Goal: Information Seeking & Learning: Find specific fact

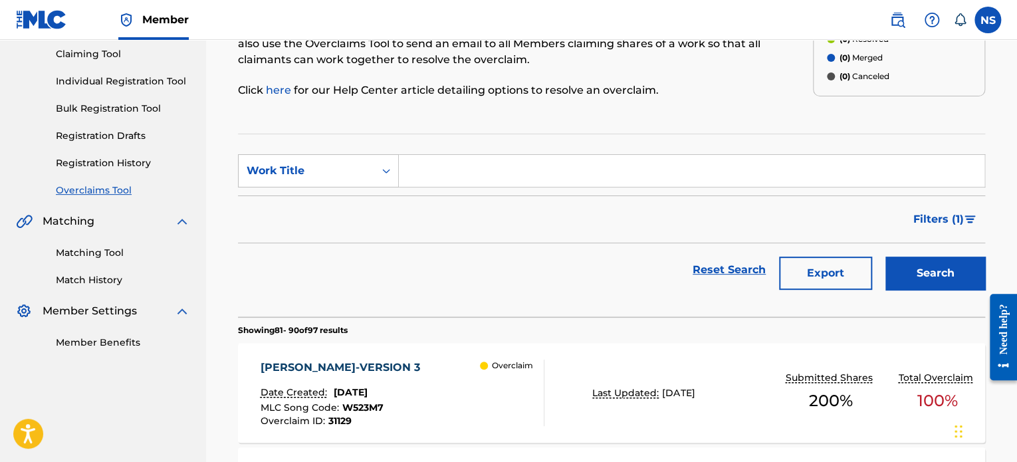
scroll to position [114, 0]
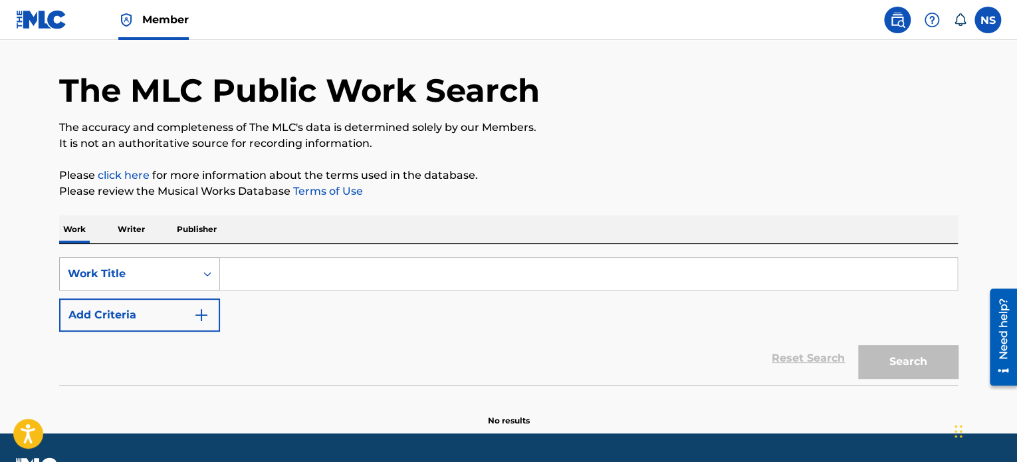
click at [184, 291] on div "Work Title" at bounding box center [139, 273] width 161 height 33
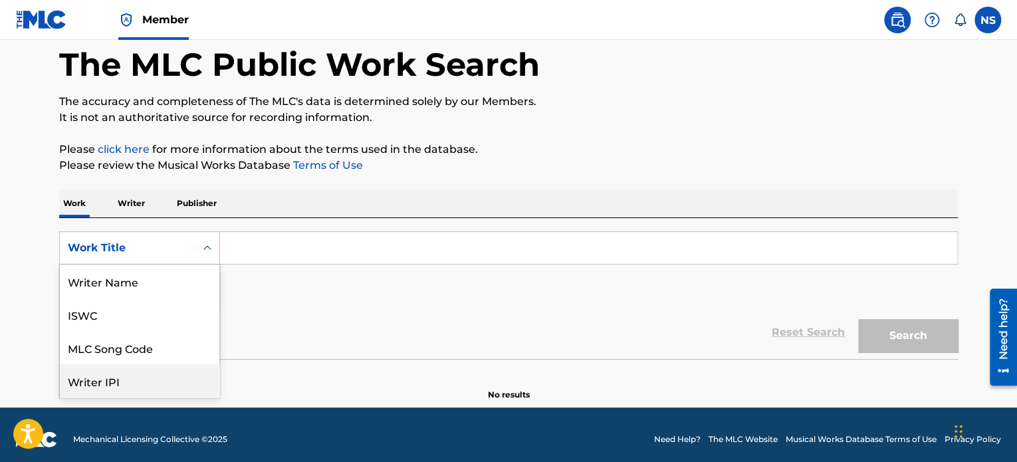
scroll to position [66, 0]
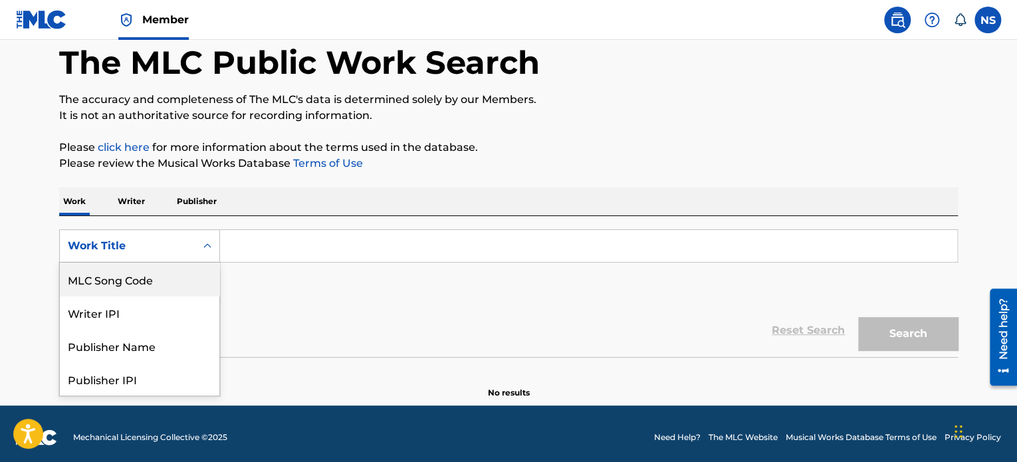
click at [141, 279] on div "MLC Song Code" at bounding box center [140, 279] width 160 height 33
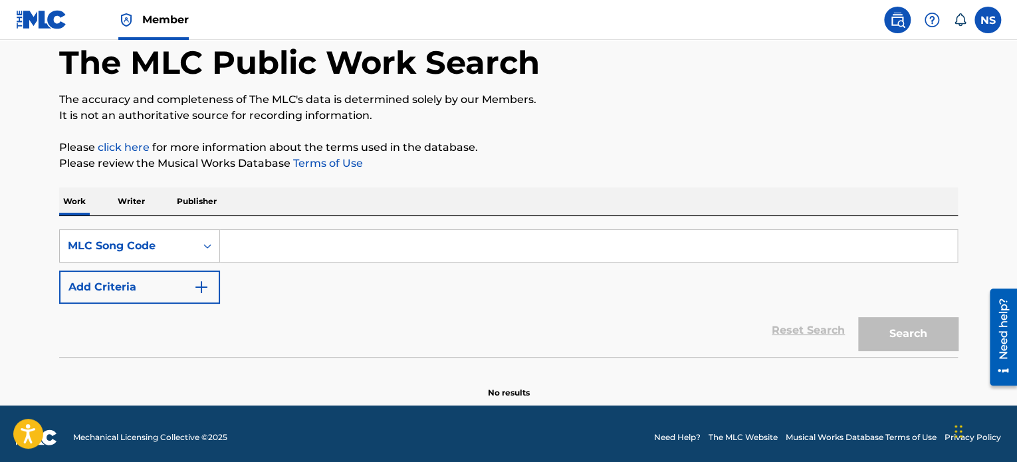
click at [269, 243] on input "Search Form" at bounding box center [588, 246] width 737 height 32
paste input "DB2VPJ"
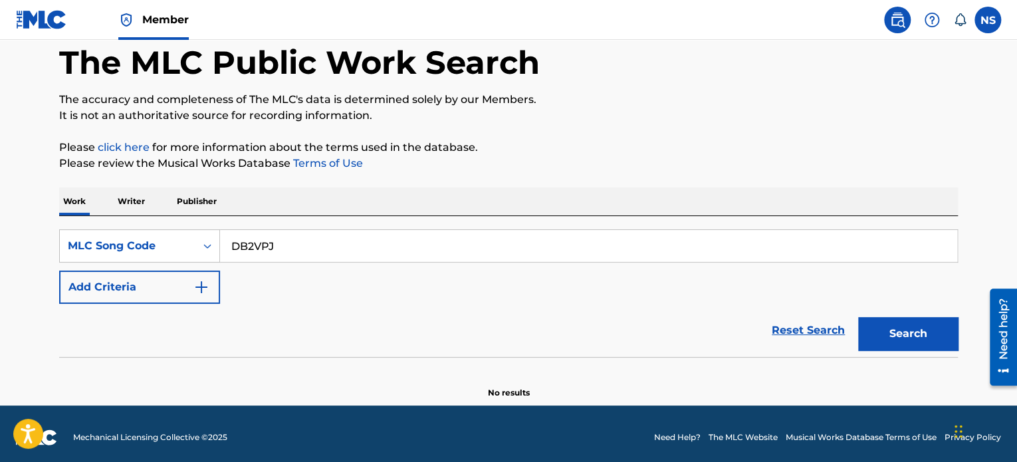
type input "DB2VPJ"
click at [924, 334] on button "Search" at bounding box center [908, 333] width 100 height 33
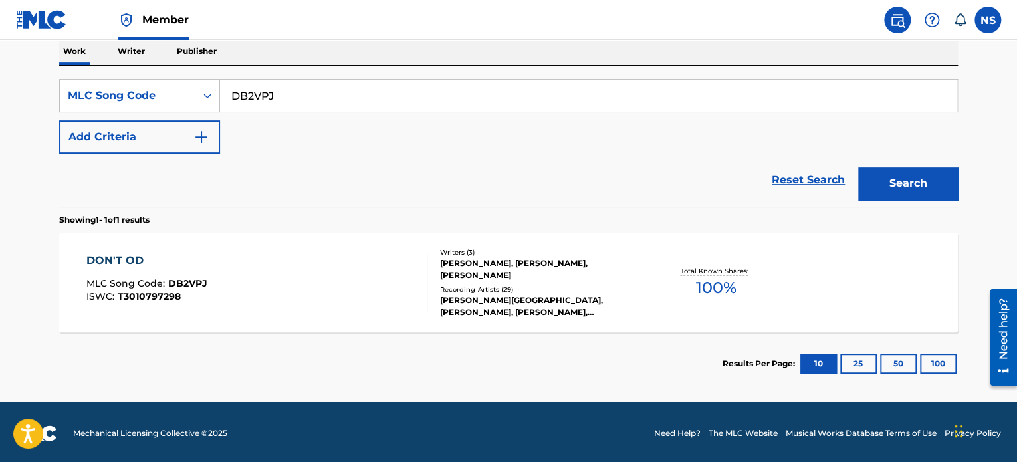
scroll to position [219, 0]
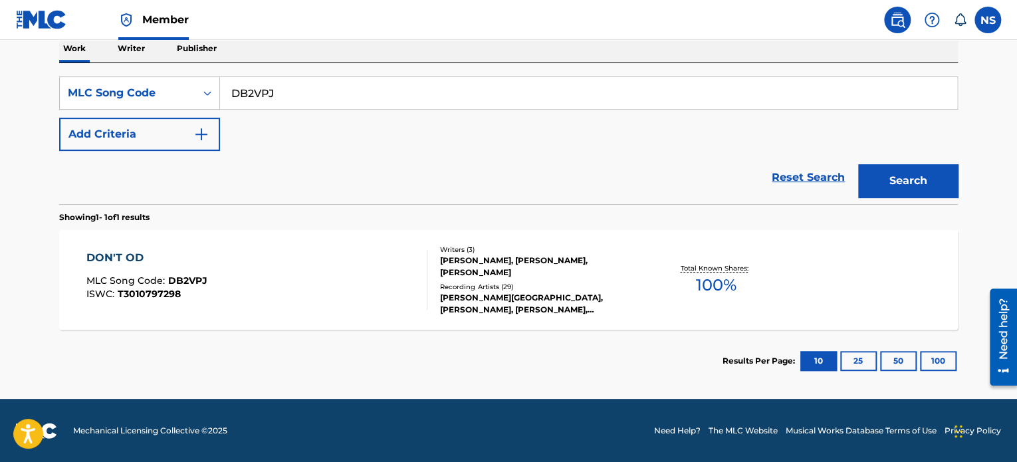
click at [122, 250] on div "DON'T OD" at bounding box center [146, 258] width 121 height 16
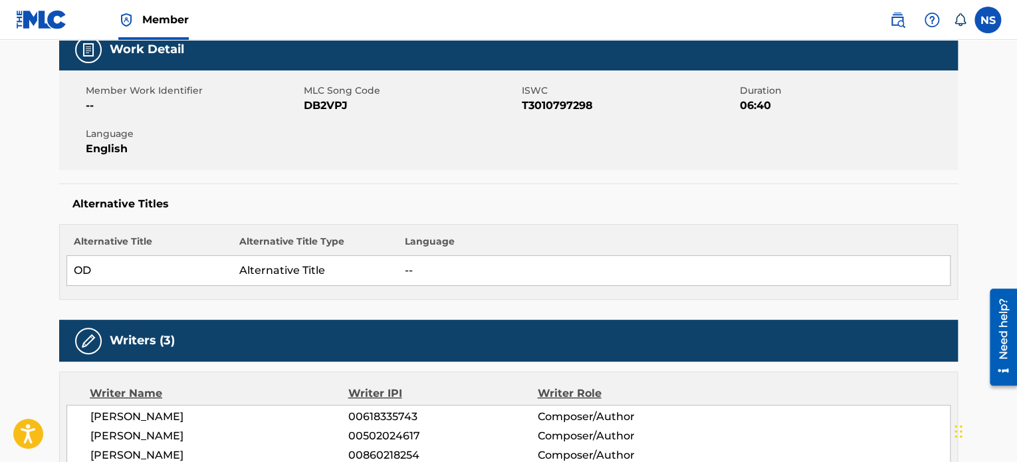
scroll to position [266, 0]
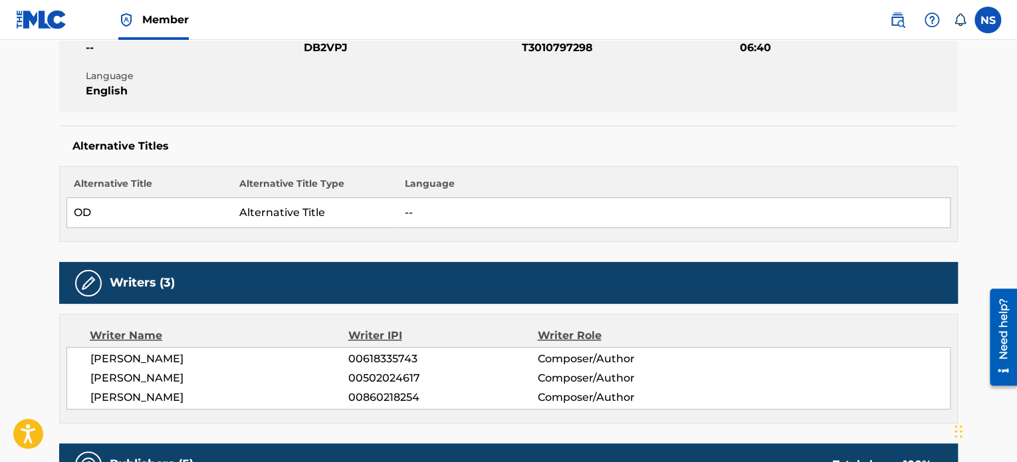
click at [322, 44] on span "DB2VPJ" at bounding box center [411, 48] width 215 height 16
copy span "DB2VPJ"
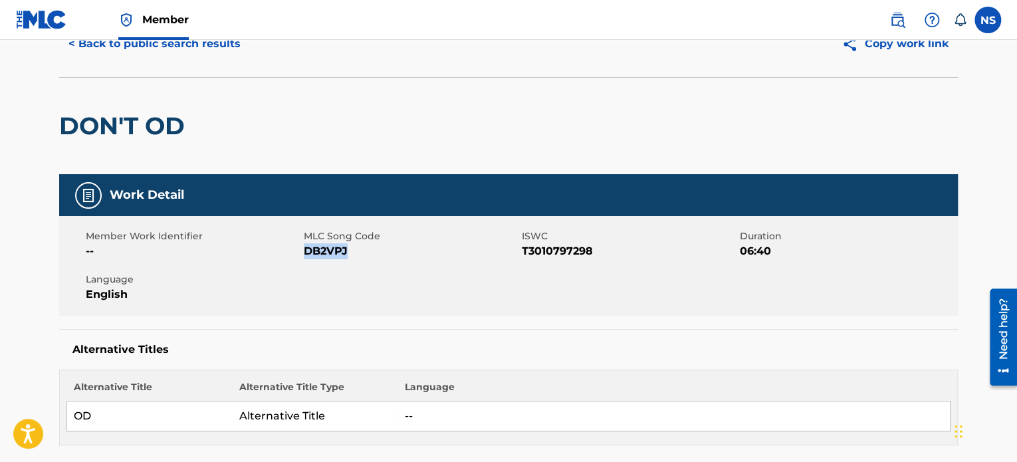
scroll to position [0, 0]
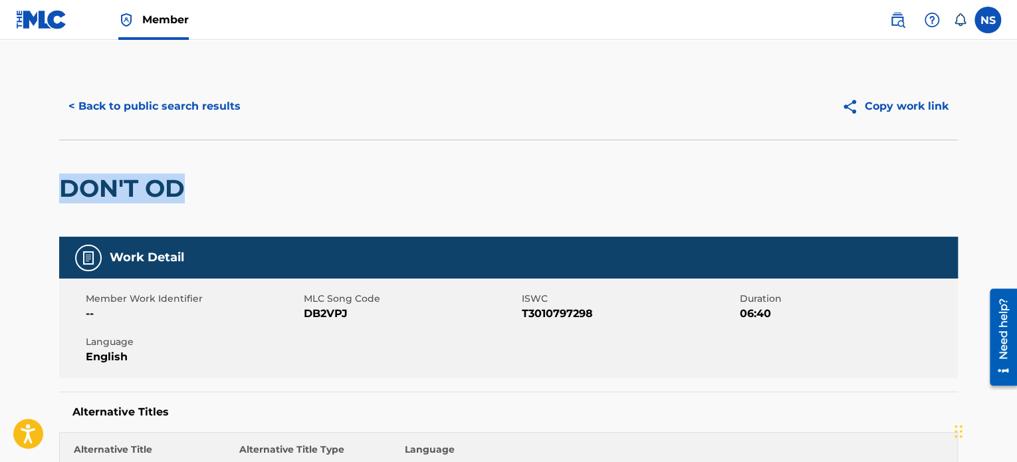
drag, startPoint x: 199, startPoint y: 194, endPoint x: 45, endPoint y: 186, distance: 154.5
copy h2 "DON'T OD"
click at [324, 314] on span "DB2VPJ" at bounding box center [411, 314] width 215 height 16
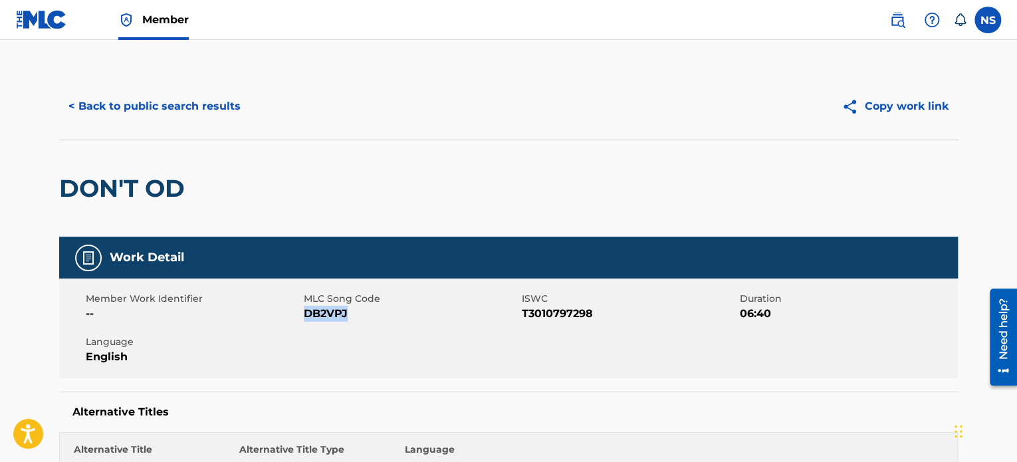
copy span "DB2VPJ"
click at [156, 107] on button "< Back to public search results" at bounding box center [154, 106] width 191 height 33
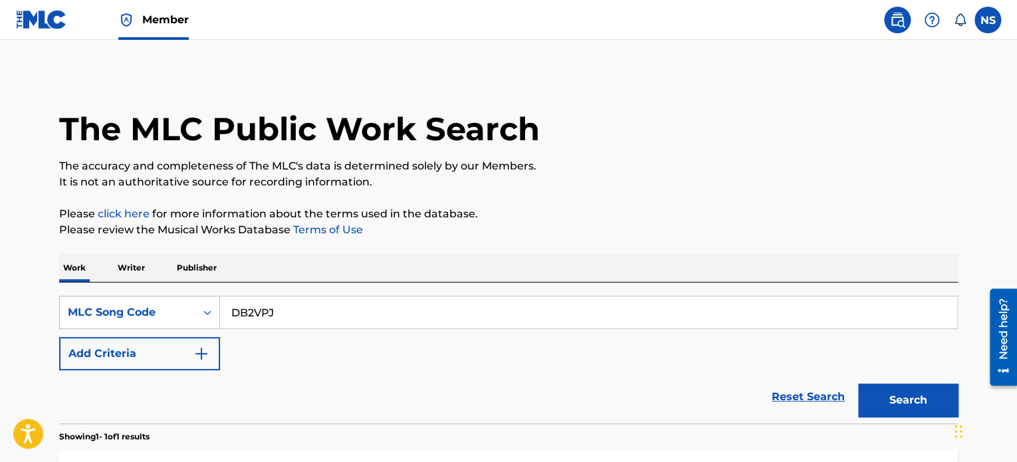
click at [72, 271] on p "Work" at bounding box center [74, 268] width 31 height 28
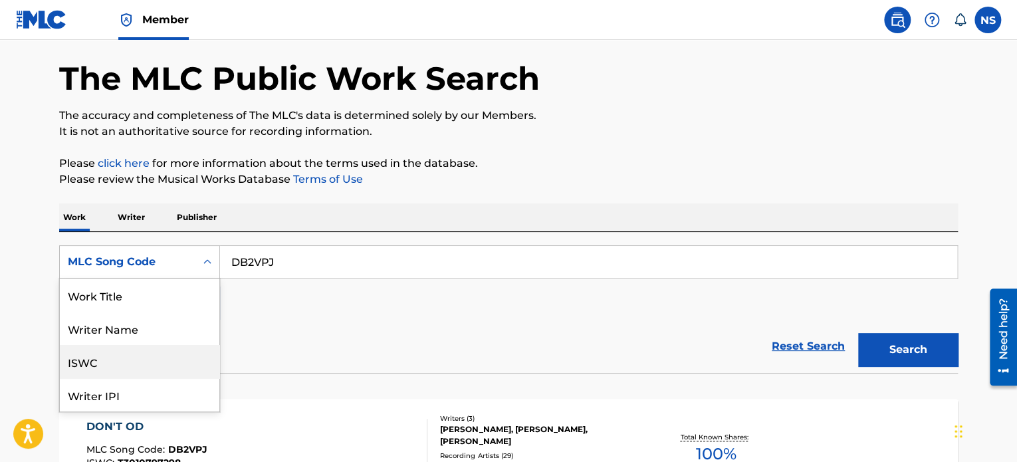
scroll to position [66, 0]
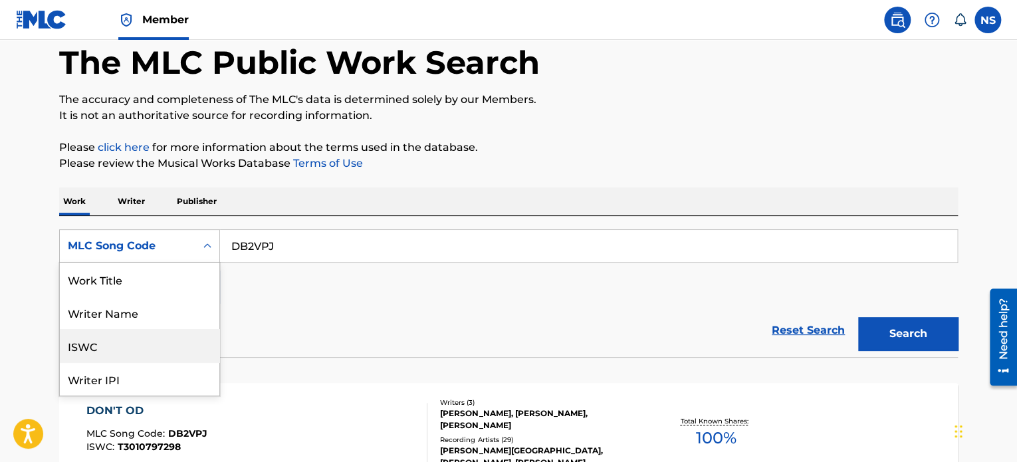
click at [194, 263] on div "8 results available. Use Up and Down to choose options, press Enter to select t…" at bounding box center [139, 245] width 161 height 33
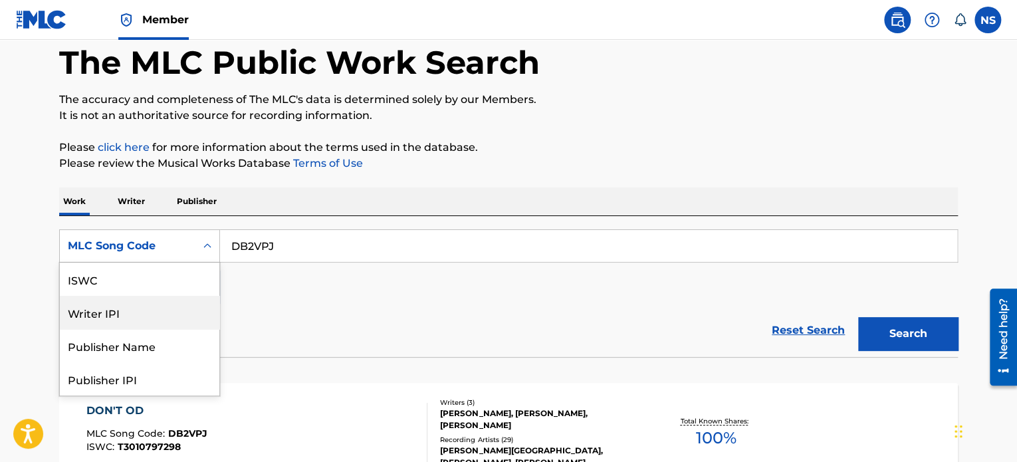
scroll to position [0, 0]
click at [124, 281] on div "Work Title" at bounding box center [140, 279] width 160 height 33
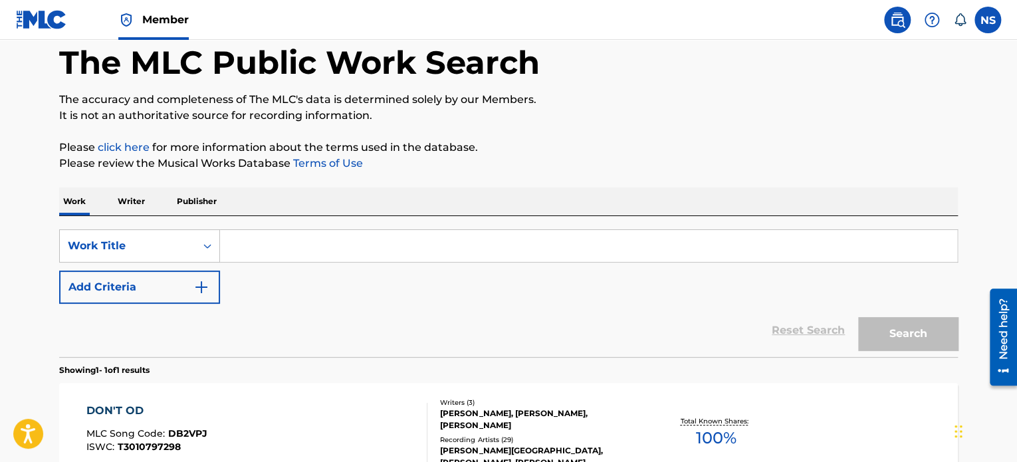
click at [267, 247] on input "Search Form" at bounding box center [588, 246] width 737 height 32
paste input "Supernova"
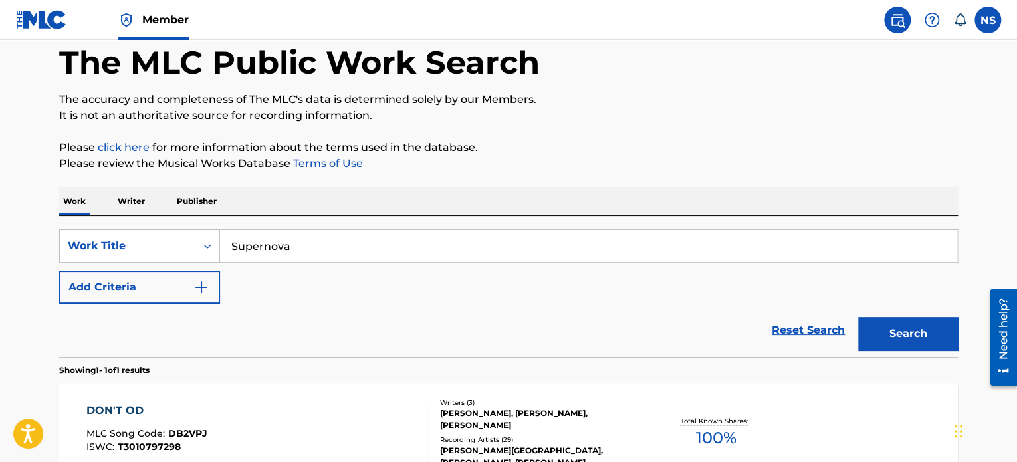
type input "Supernova"
click at [161, 285] on button "Add Criteria" at bounding box center [139, 287] width 161 height 33
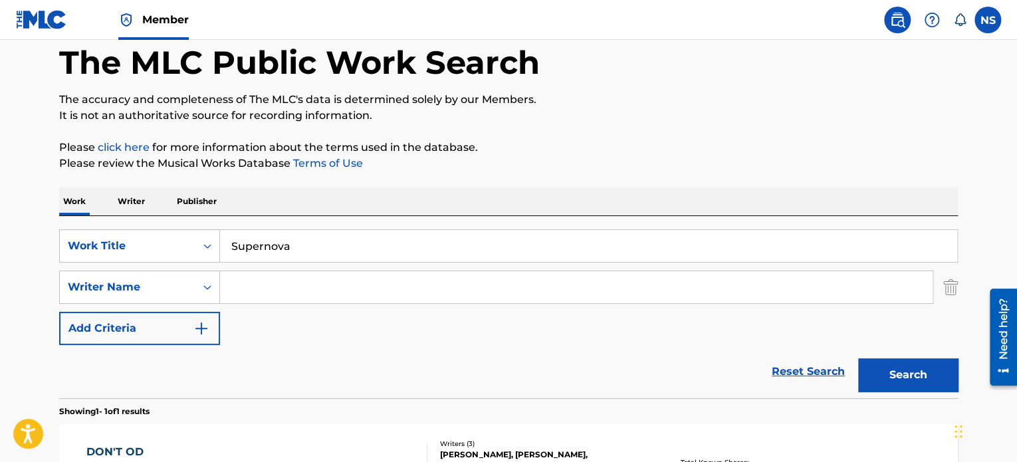
click at [281, 269] on div "SearchWithCriteria749a9cea-ca97-4e82-a21c-357f1d853b74 Work Title Supernova Sea…" at bounding box center [508, 287] width 899 height 116
click at [271, 289] on input "Search Form" at bounding box center [576, 287] width 713 height 32
paste input "Ronen"
type input "Ronen"
click at [910, 374] on button "Search" at bounding box center [908, 374] width 100 height 33
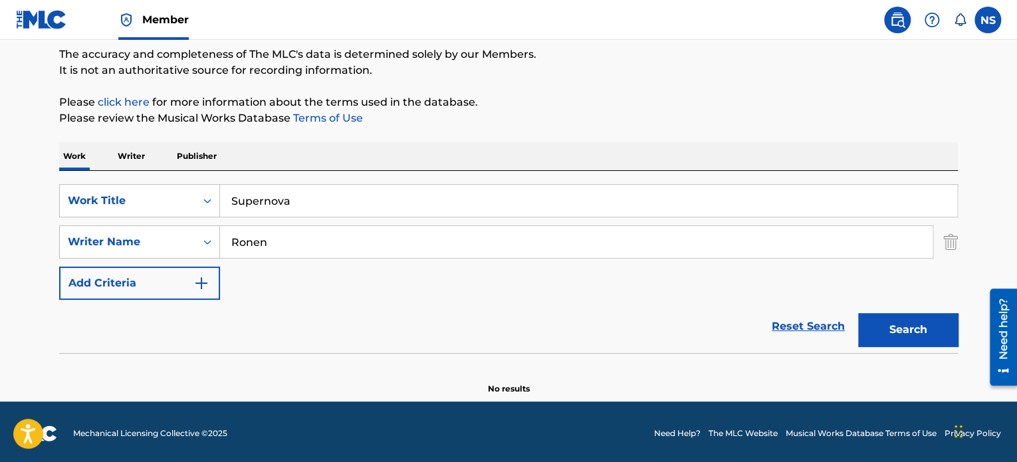
scroll to position [114, 0]
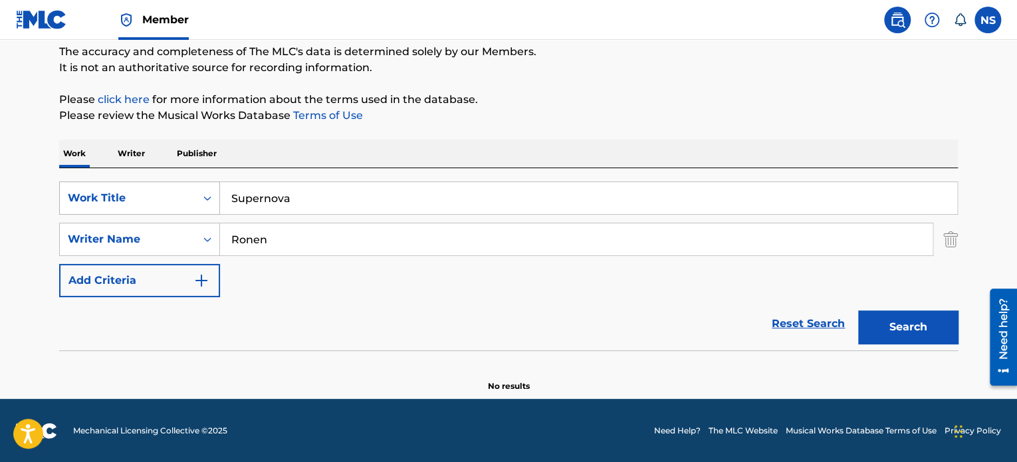
click at [152, 196] on div "Work Title" at bounding box center [128, 198] width 120 height 16
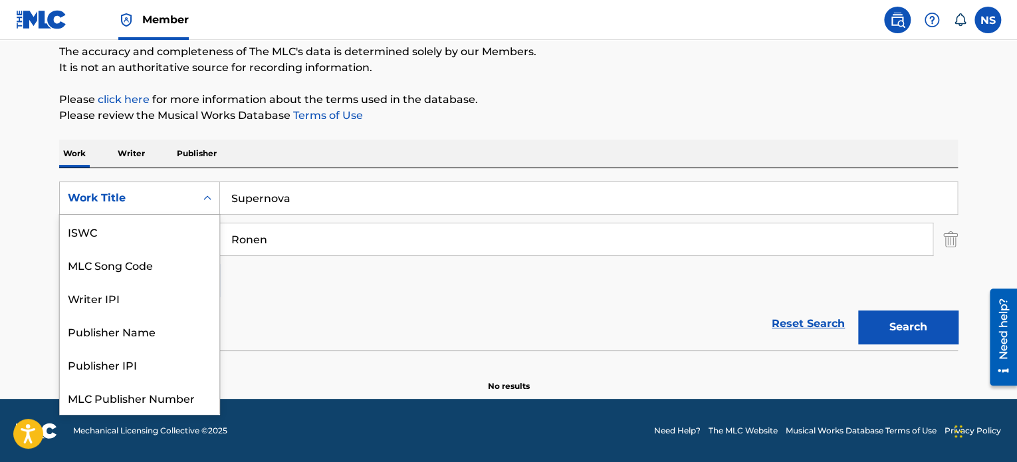
scroll to position [33, 0]
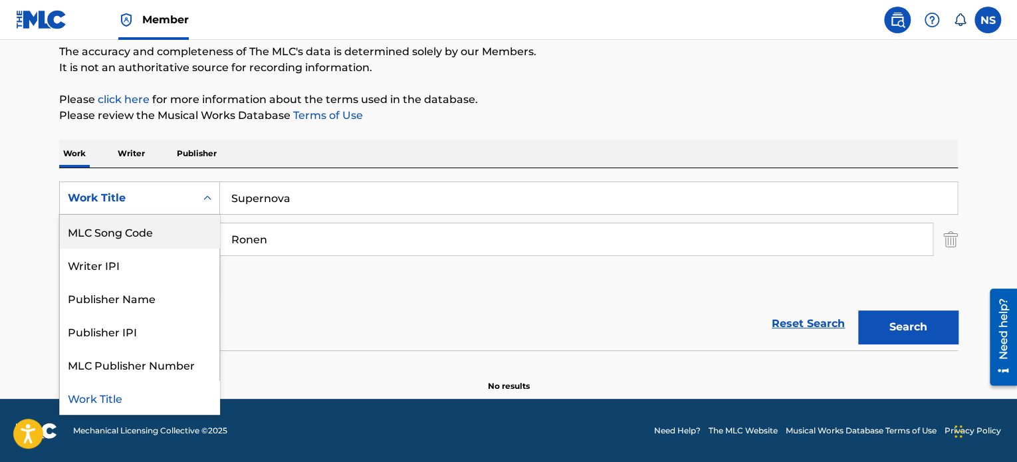
click at [133, 236] on div "MLC Song Code" at bounding box center [140, 231] width 160 height 33
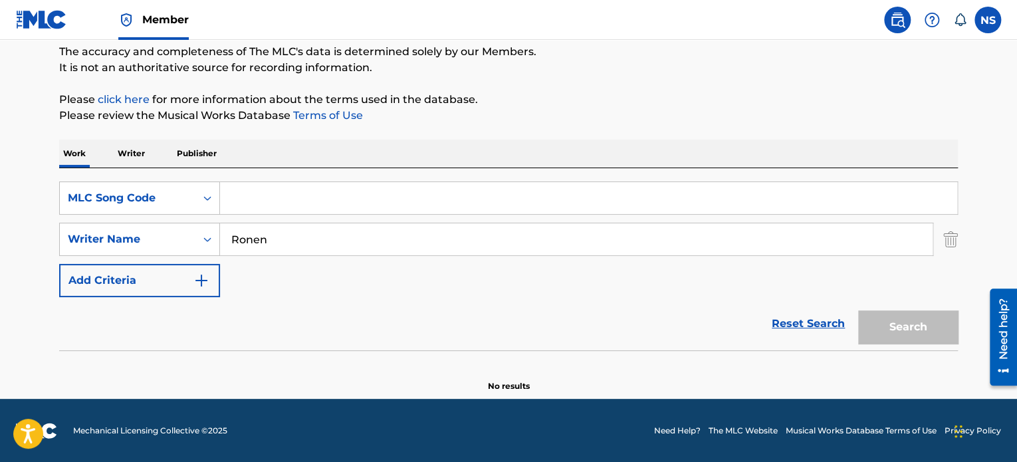
click at [252, 194] on input "Search Form" at bounding box center [588, 198] width 737 height 32
paste input "S50SRL"
type input "S50SRL"
click at [960, 239] on div "The MLC Public Work Search The accuracy and completeness of The MLC's data is d…" at bounding box center [508, 176] width 931 height 434
click at [952, 240] on img "Search Form" at bounding box center [951, 239] width 15 height 33
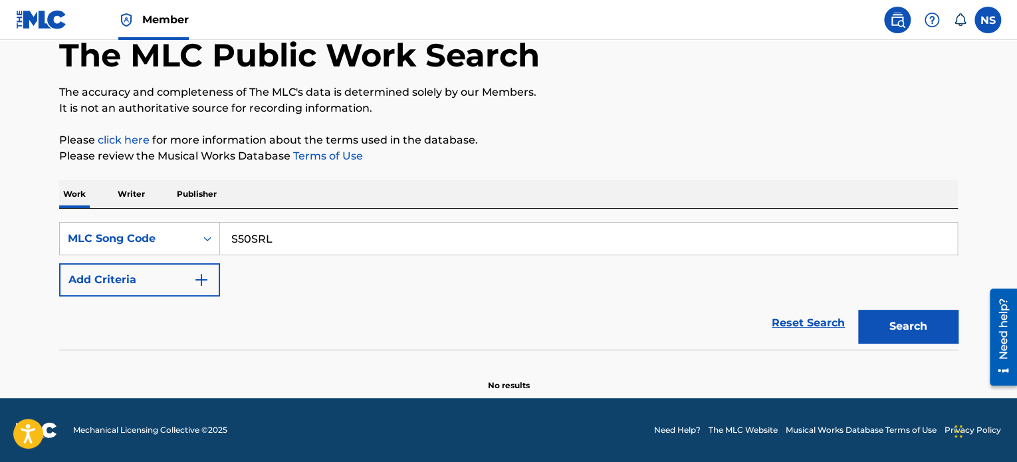
scroll to position [73, 0]
click at [896, 324] on button "Search" at bounding box center [908, 327] width 100 height 33
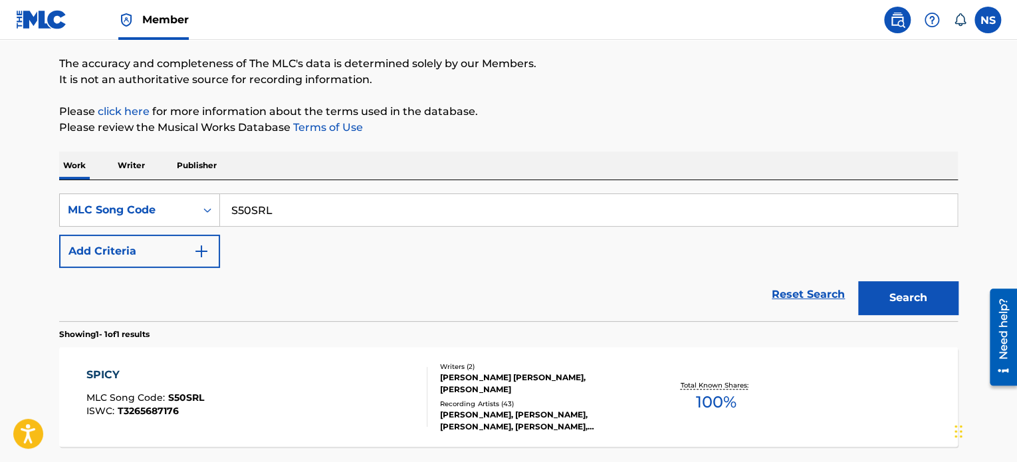
scroll to position [140, 0]
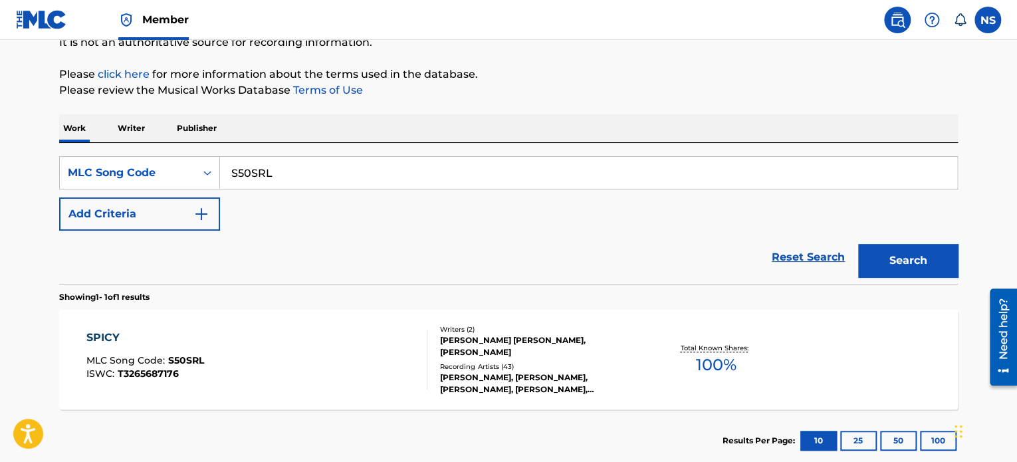
click at [104, 332] on div "SPICY" at bounding box center [145, 338] width 118 height 16
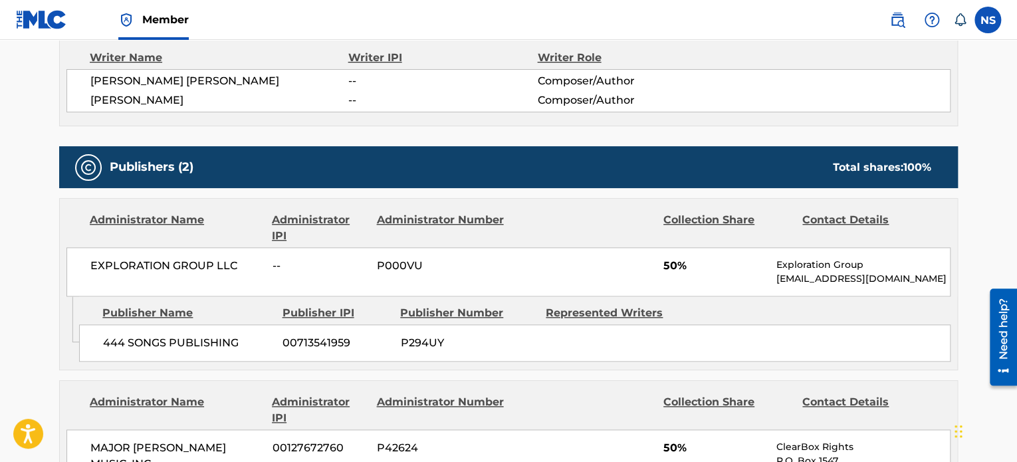
scroll to position [465, 0]
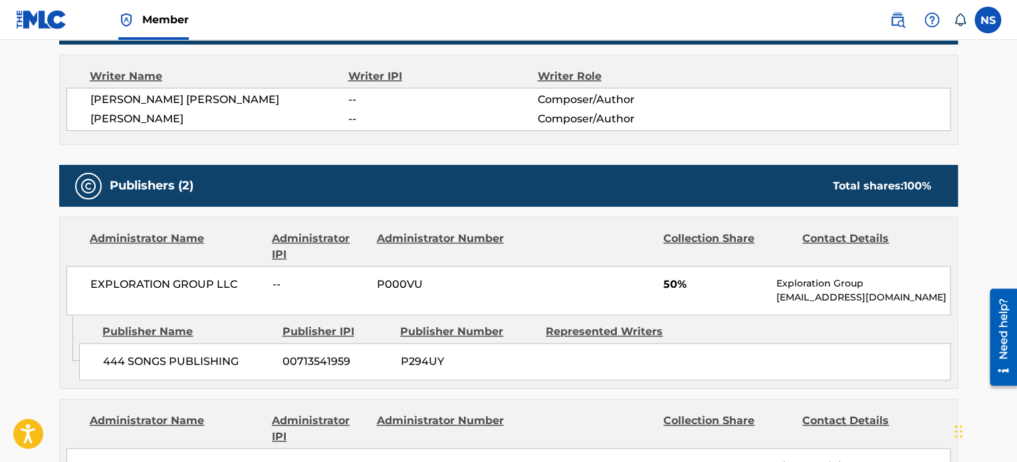
drag, startPoint x: 238, startPoint y: 119, endPoint x: 84, endPoint y: 118, distance: 153.6
click at [84, 118] on div "[PERSON_NAME] [PERSON_NAME] -- Composer/Author [PERSON_NAME] -- Composer/Author" at bounding box center [508, 109] width 884 height 43
copy span "[PERSON_NAME]"
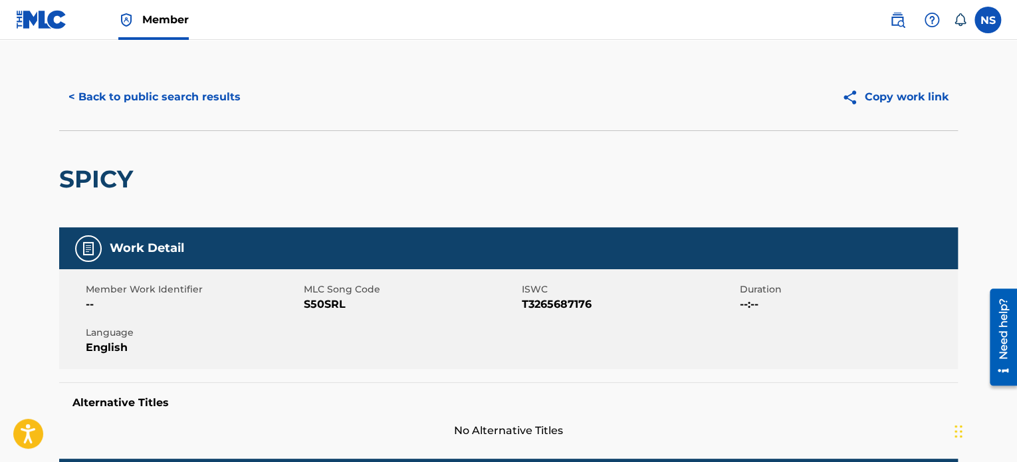
scroll to position [0, 0]
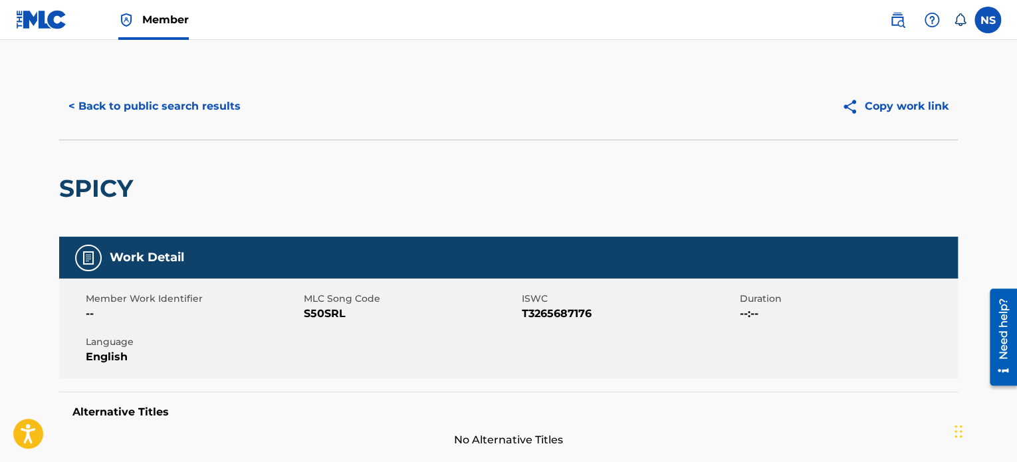
click at [163, 106] on button "< Back to public search results" at bounding box center [154, 106] width 191 height 33
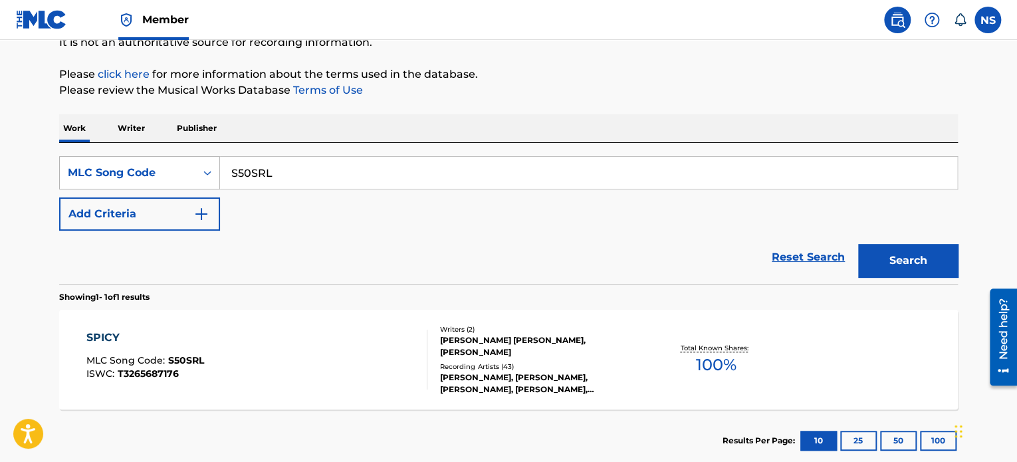
click at [193, 172] on div "MLC Song Code" at bounding box center [128, 172] width 136 height 25
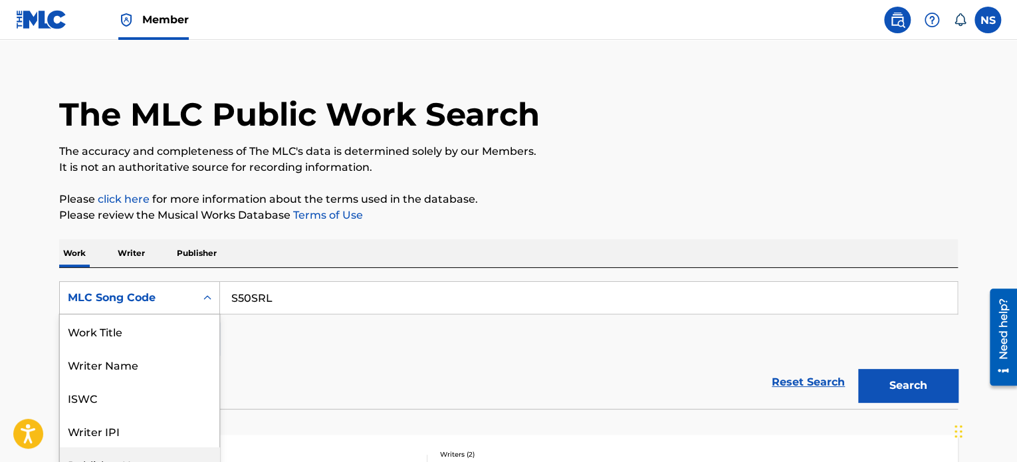
scroll to position [7, 0]
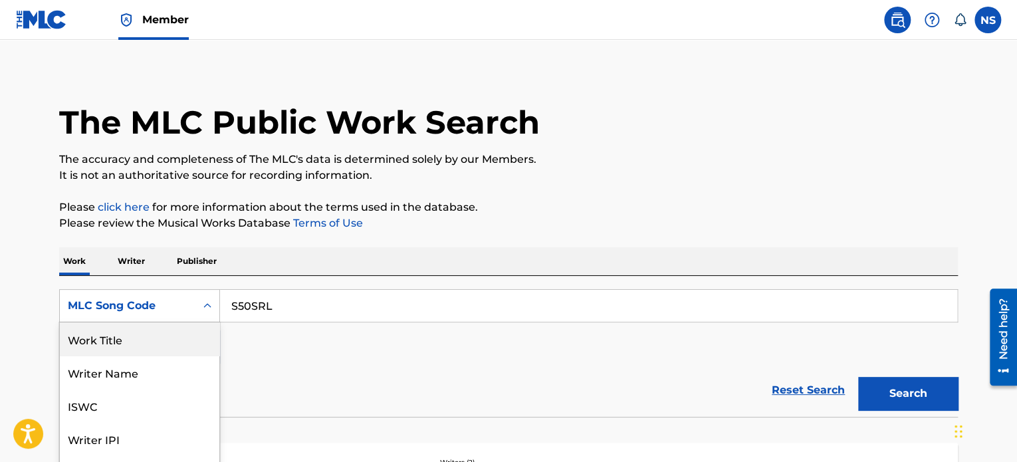
click at [140, 340] on div "Work Title" at bounding box center [140, 339] width 160 height 33
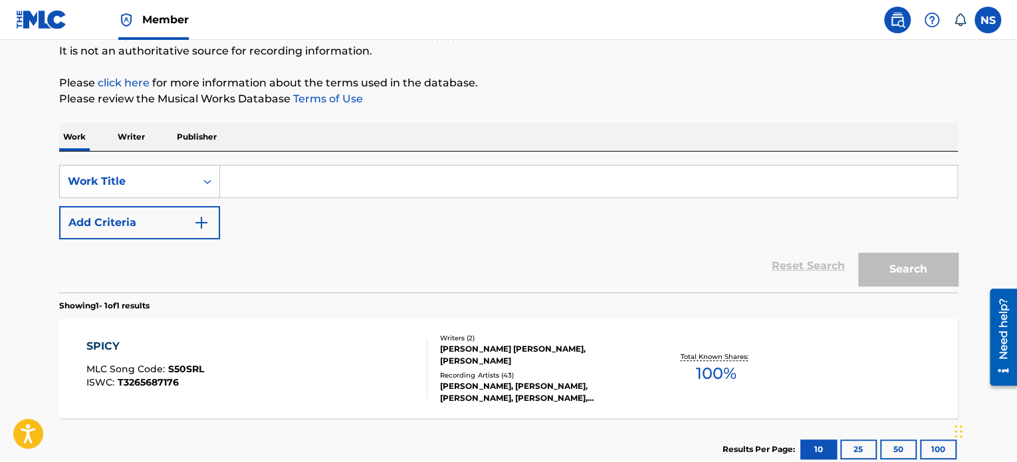
scroll to position [140, 0]
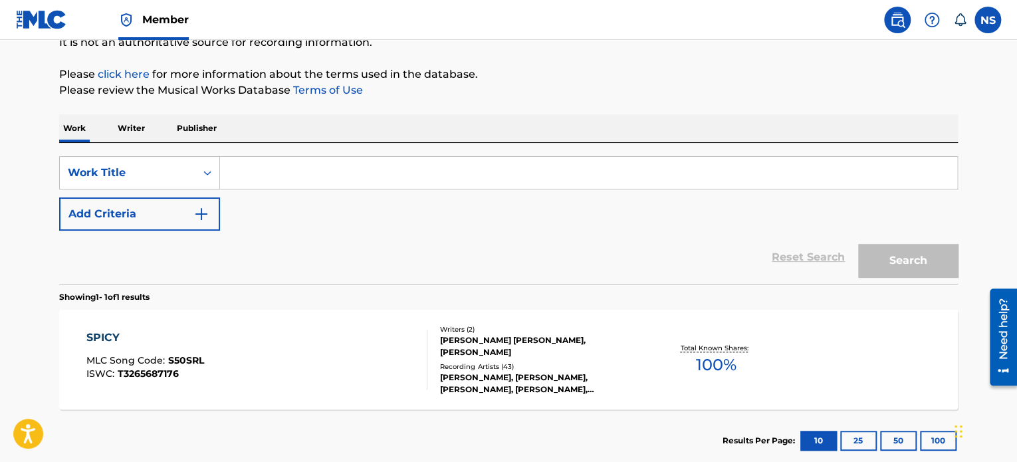
click at [192, 211] on button "Add Criteria" at bounding box center [139, 213] width 161 height 33
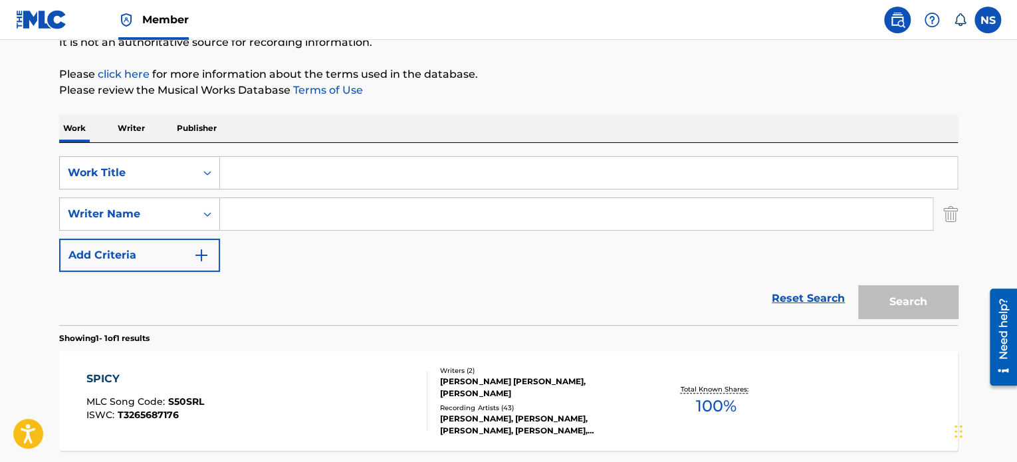
click at [269, 229] on input "Search Form" at bounding box center [576, 214] width 713 height 32
paste input "[PERSON_NAME]"
type input "[PERSON_NAME]"
click at [250, 170] on input "Search Form" at bounding box center [588, 173] width 737 height 32
paste input "Supernova"
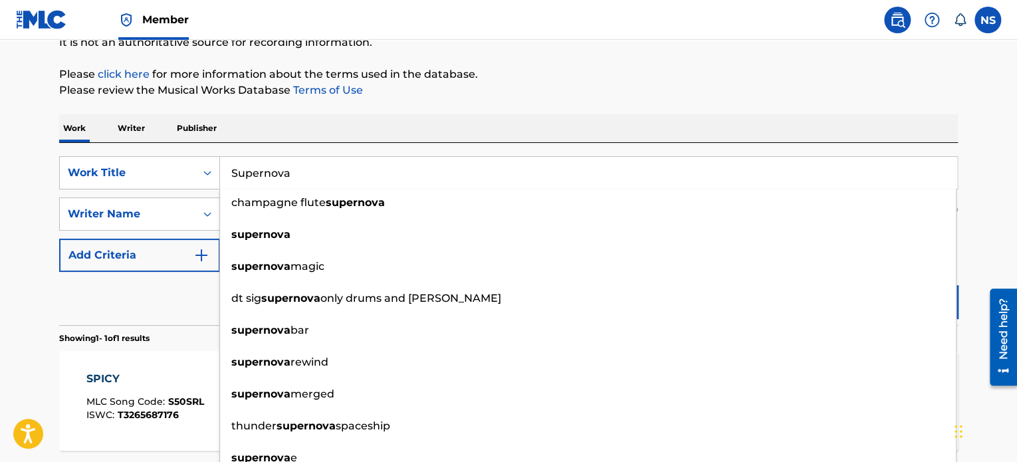
type input "Supernova"
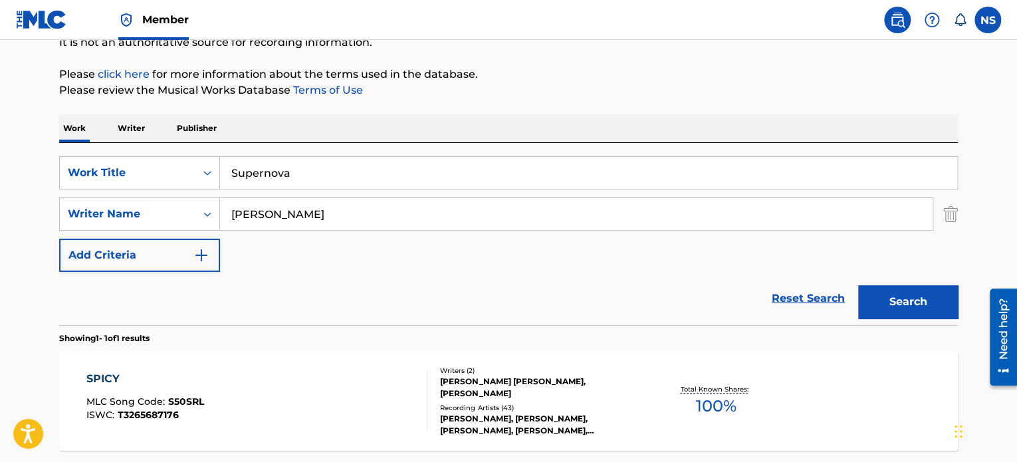
click at [470, 106] on div "The MLC Public Work Search The accuracy and completeness of The MLC's data is d…" at bounding box center [508, 224] width 931 height 580
click at [912, 307] on button "Search" at bounding box center [908, 301] width 100 height 33
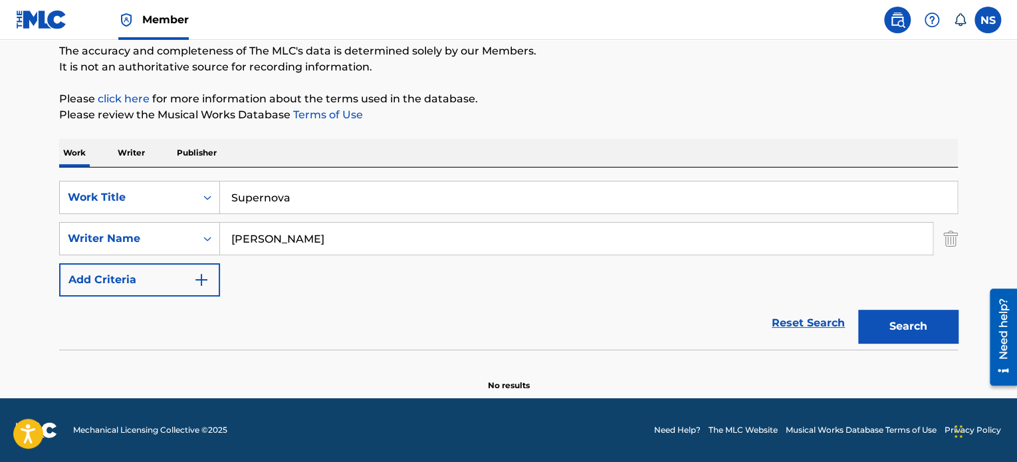
scroll to position [114, 0]
drag, startPoint x: 398, startPoint y: 237, endPoint x: 231, endPoint y: 239, distance: 166.9
click at [231, 239] on input "[PERSON_NAME]" at bounding box center [576, 239] width 713 height 32
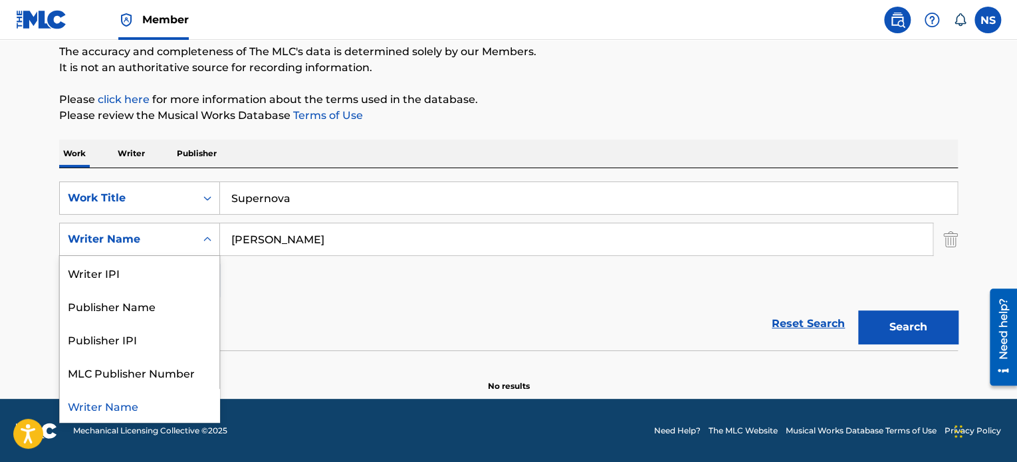
click at [186, 243] on div "Writer Name" at bounding box center [128, 239] width 120 height 16
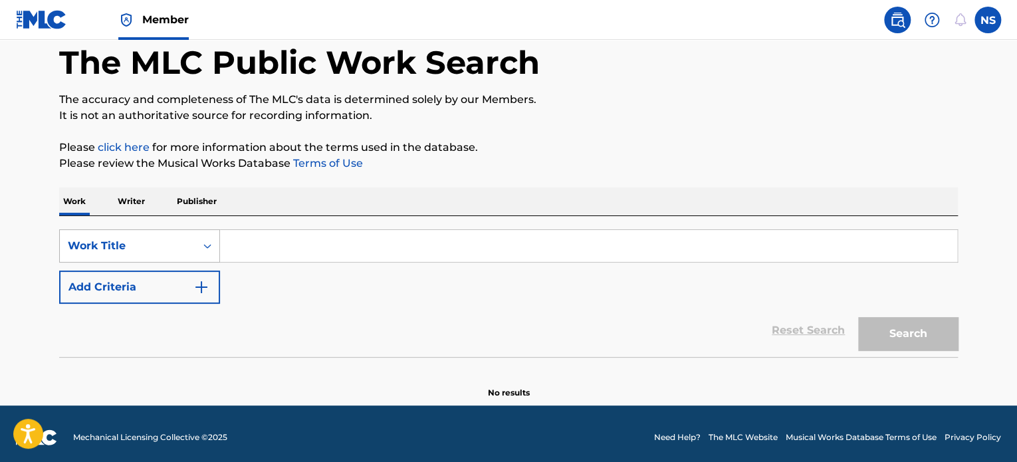
click at [174, 263] on div "Work Title" at bounding box center [139, 245] width 161 height 33
click at [189, 249] on div "Work Title" at bounding box center [128, 245] width 136 height 25
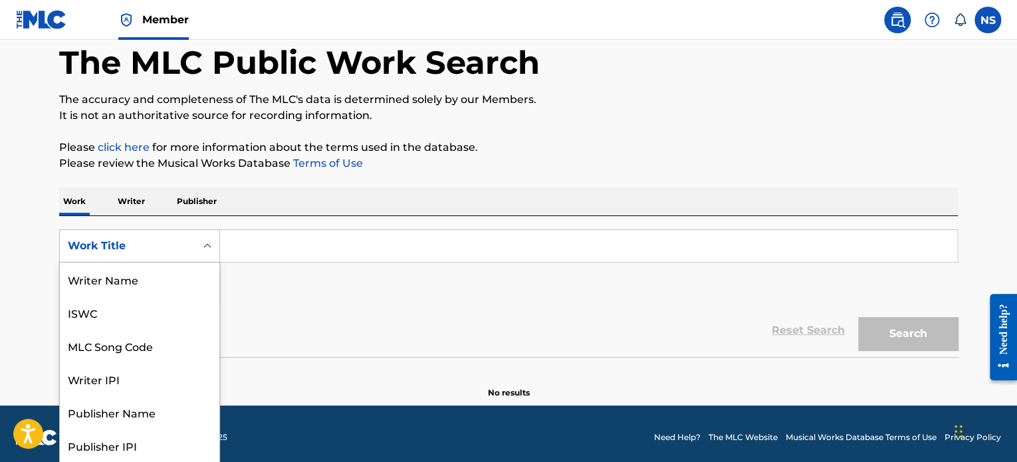
scroll to position [66, 0]
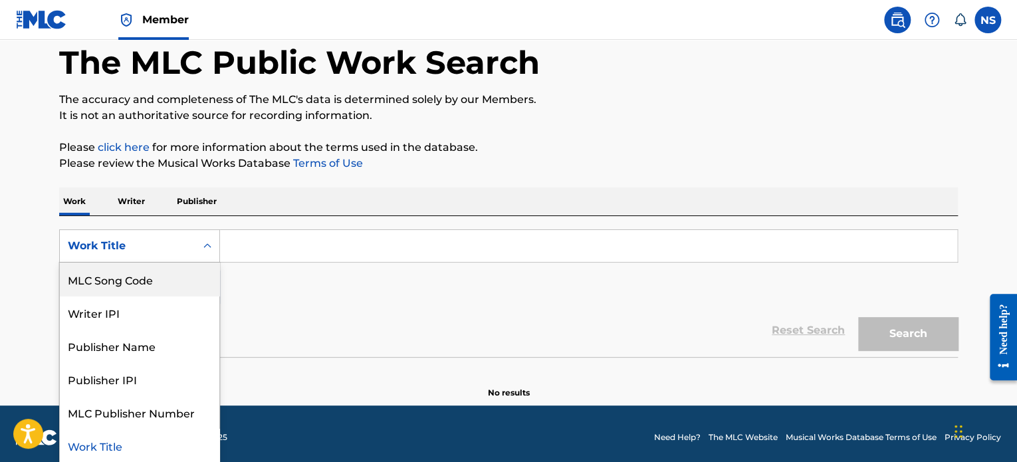
click at [138, 281] on div "MLC Song Code" at bounding box center [140, 279] width 160 height 33
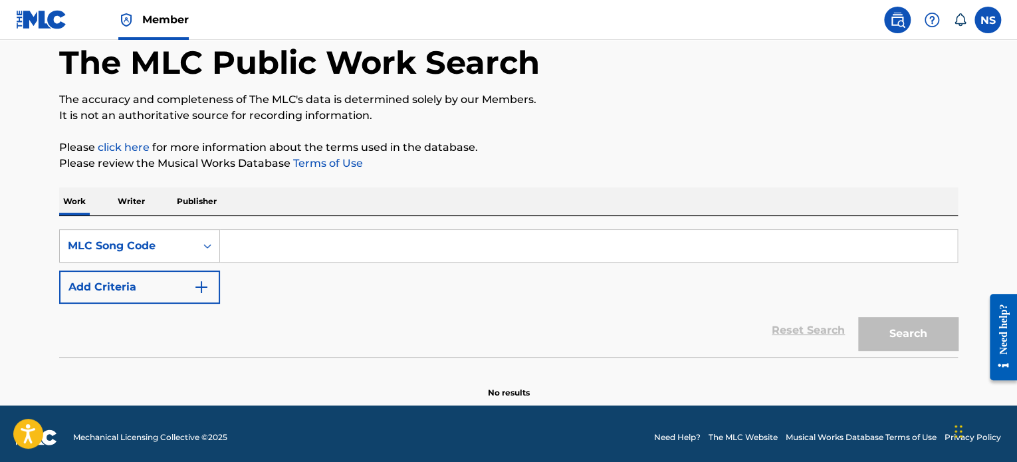
click at [245, 243] on input "Search Form" at bounding box center [588, 246] width 737 height 32
paste input "S50SRL"
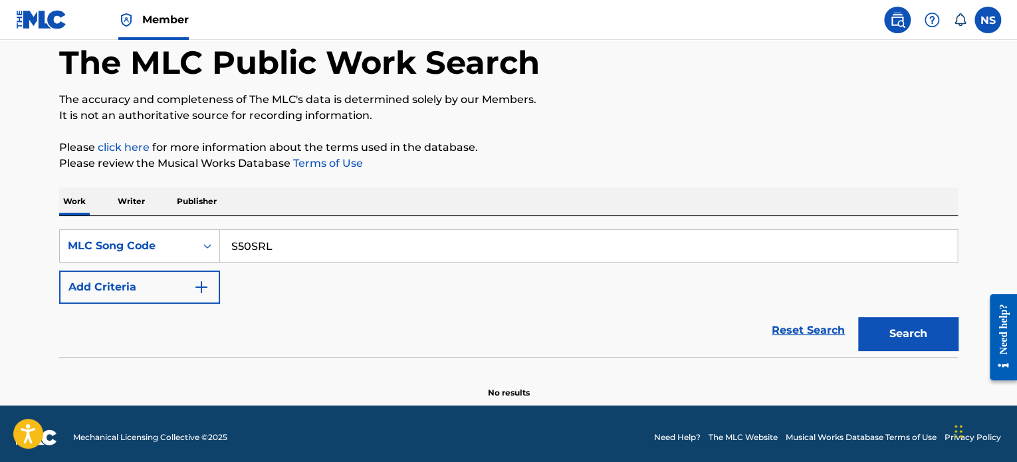
type input "S50SRL"
click at [902, 343] on button "Search" at bounding box center [908, 333] width 100 height 33
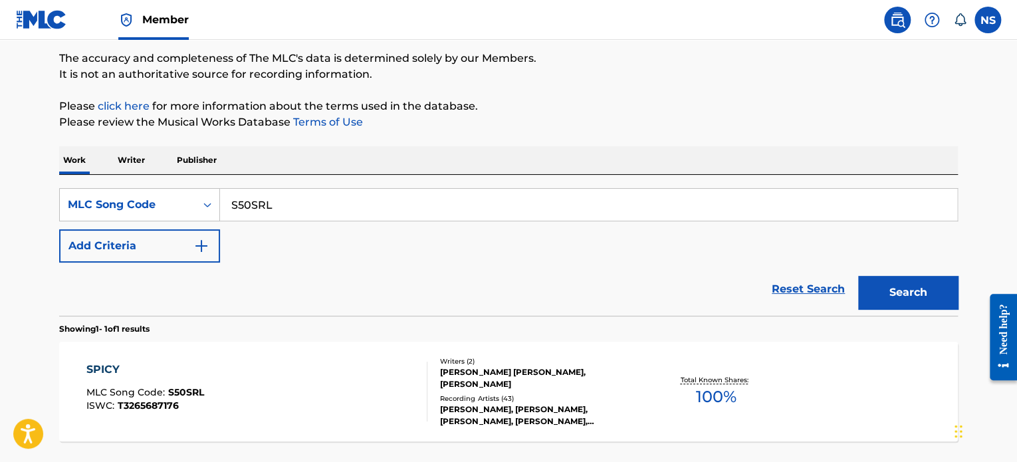
scroll to position [219, 0]
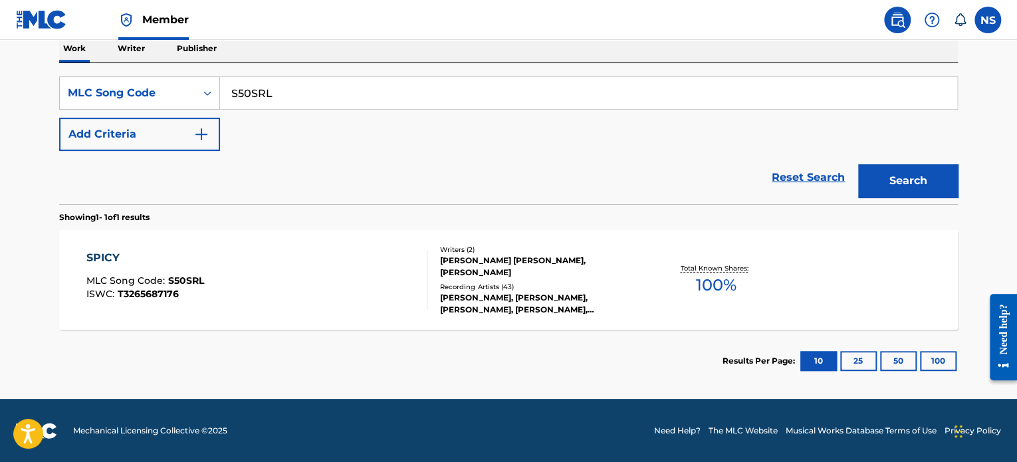
click at [107, 257] on div "SPICY" at bounding box center [145, 258] width 118 height 16
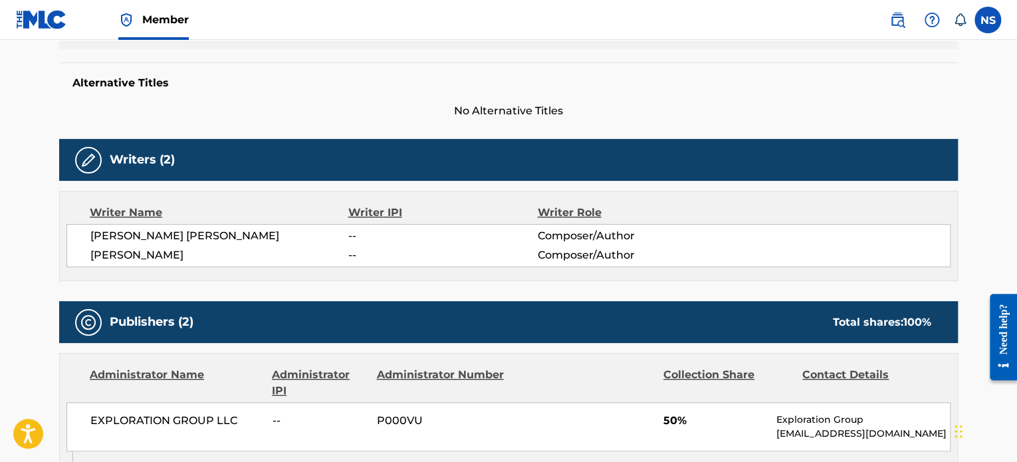
scroll to position [332, 0]
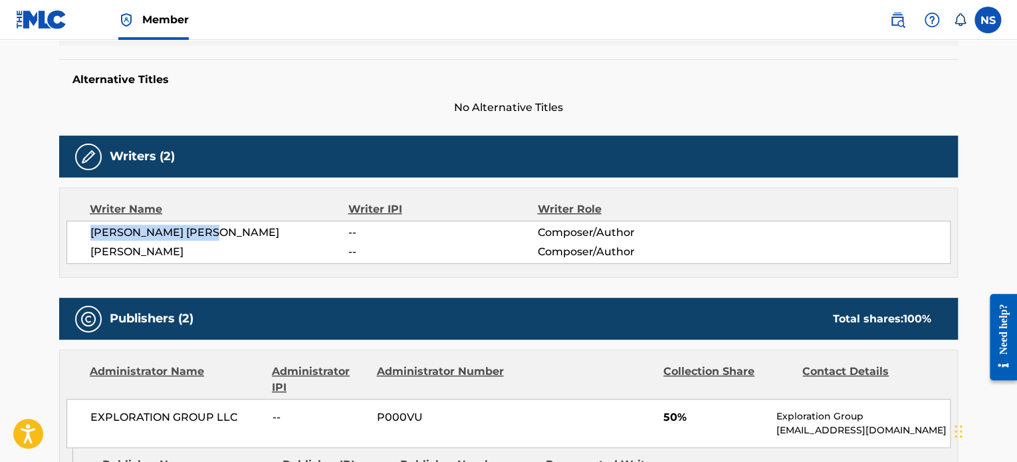
drag, startPoint x: 221, startPoint y: 235, endPoint x: 81, endPoint y: 233, distance: 140.3
click at [81, 233] on div "[PERSON_NAME] [PERSON_NAME] -- Composer/Author [PERSON_NAME] -- Composer/Author" at bounding box center [508, 242] width 884 height 43
copy span "[PERSON_NAME] [PERSON_NAME]"
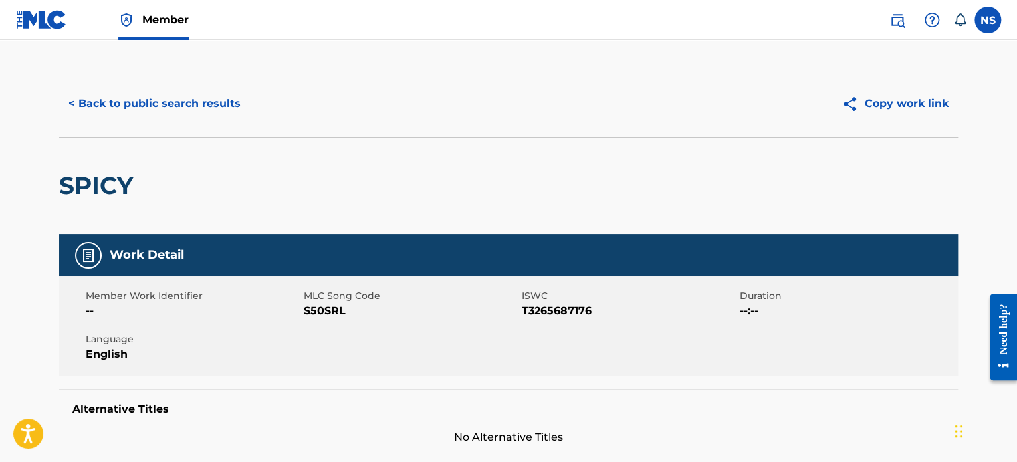
scroll to position [0, 0]
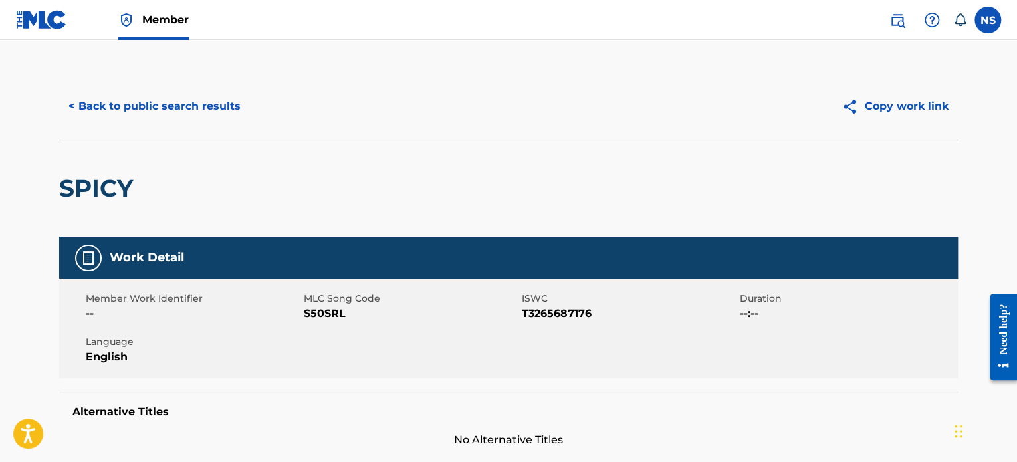
click at [156, 108] on button "< Back to public search results" at bounding box center [154, 106] width 191 height 33
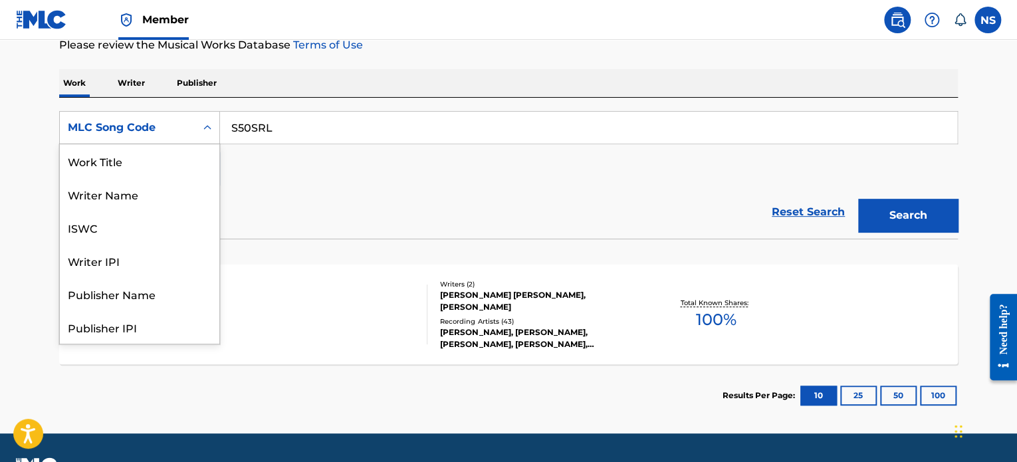
click at [188, 132] on div "MLC Song Code" at bounding box center [128, 127] width 136 height 25
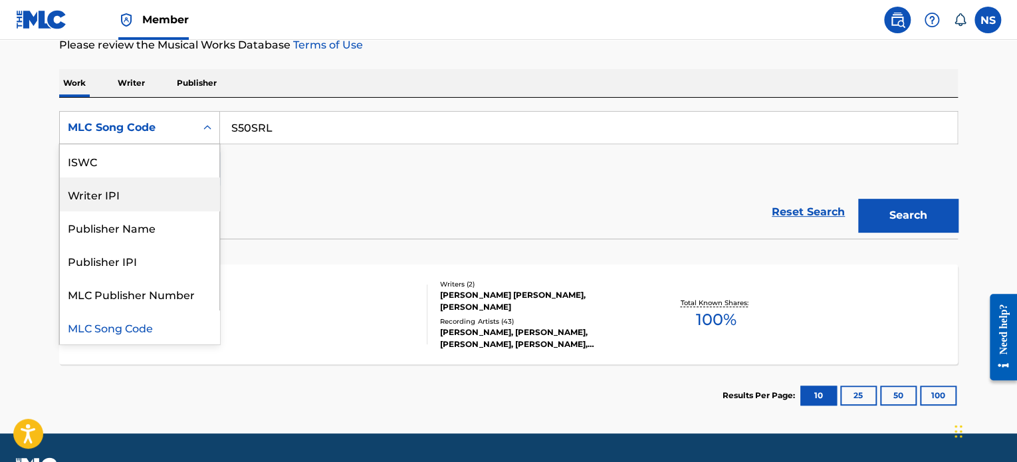
scroll to position [0, 0]
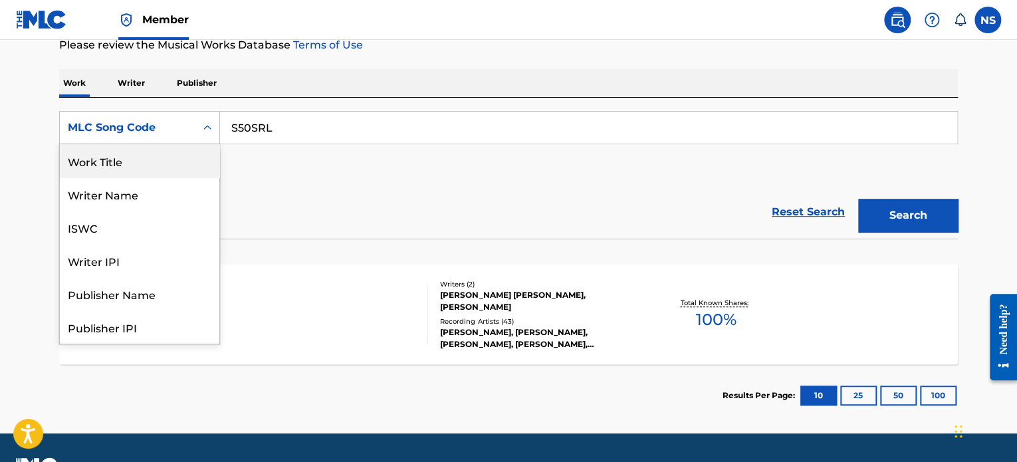
click at [133, 159] on div "Work Title" at bounding box center [140, 160] width 160 height 33
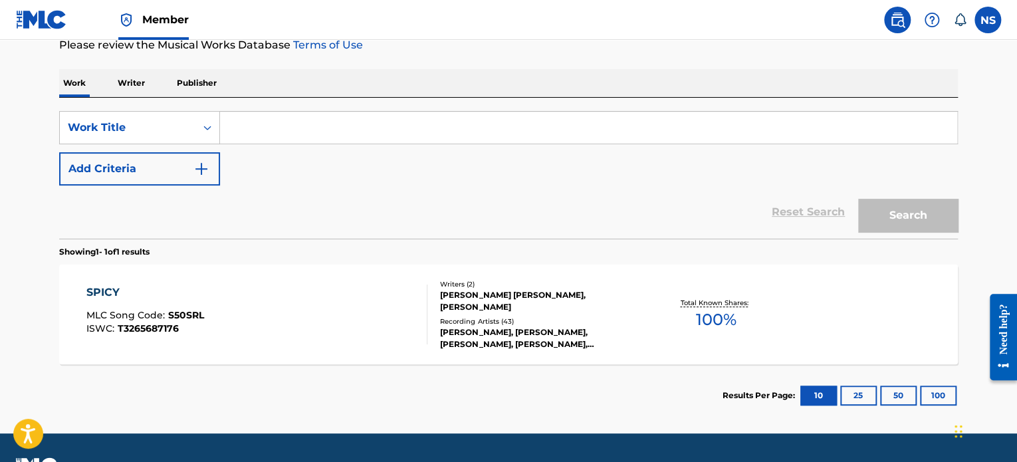
click at [186, 168] on button "Add Criteria" at bounding box center [139, 168] width 161 height 33
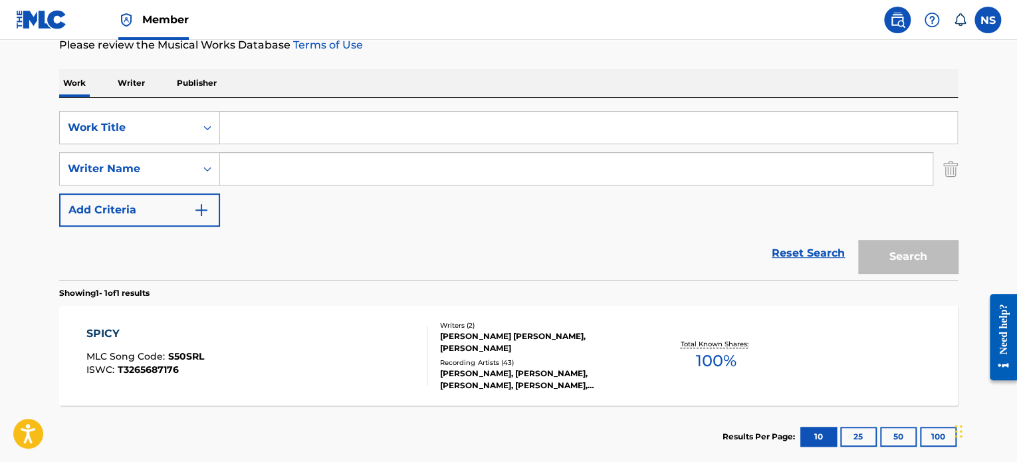
click at [269, 168] on input "Search Form" at bounding box center [576, 169] width 713 height 32
paste input "Supernova"
type input "Supernova"
click at [281, 132] on input "Search Form" at bounding box center [588, 128] width 737 height 32
paste input "Supernova"
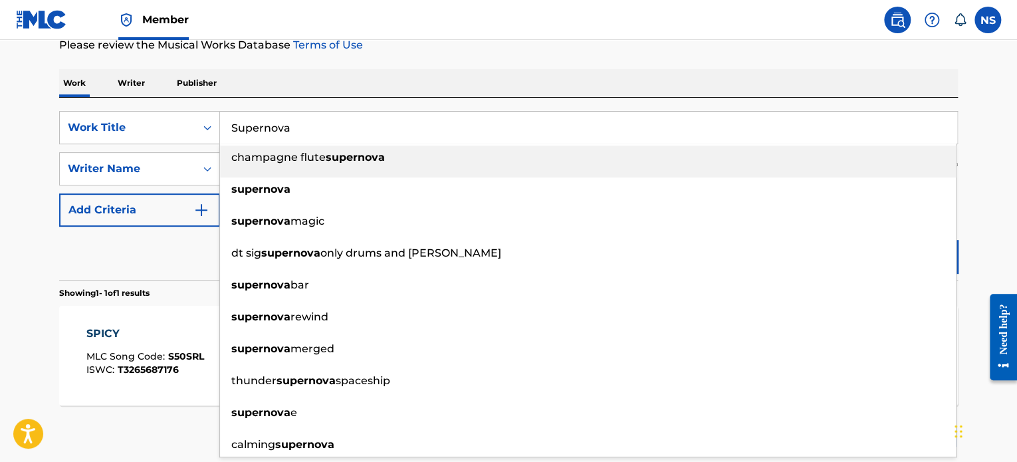
type input "Supernova"
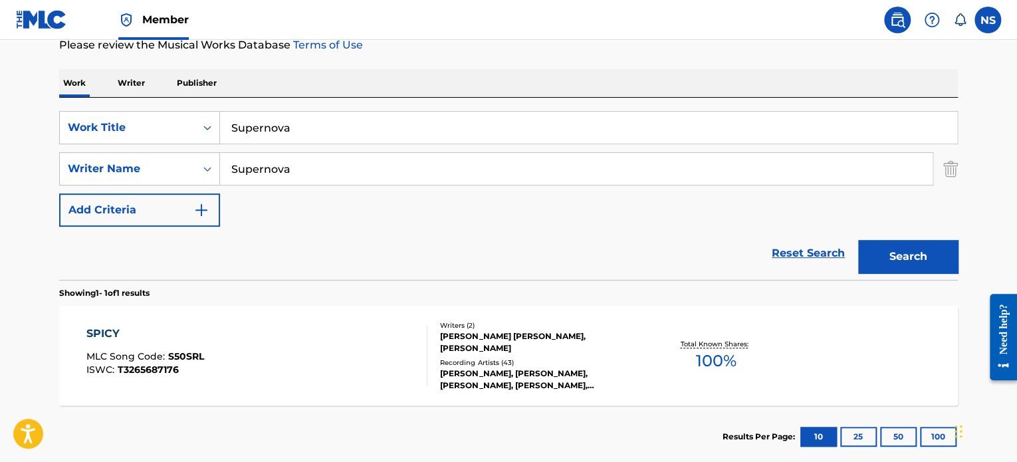
drag, startPoint x: 467, startPoint y: 68, endPoint x: 358, endPoint y: 124, distance: 121.6
click at [459, 80] on div "Work Writer Publisher" at bounding box center [508, 83] width 899 height 28
drag, startPoint x: 328, startPoint y: 176, endPoint x: 147, endPoint y: 186, distance: 181.8
click at [147, 186] on div "SearchWithCriteria48f560cf-9e73-42e8-b340-07557b1556cd Work Title Supernova Sea…" at bounding box center [508, 169] width 899 height 116
paste input "[PERSON_NAME] [PERSON_NAME]"
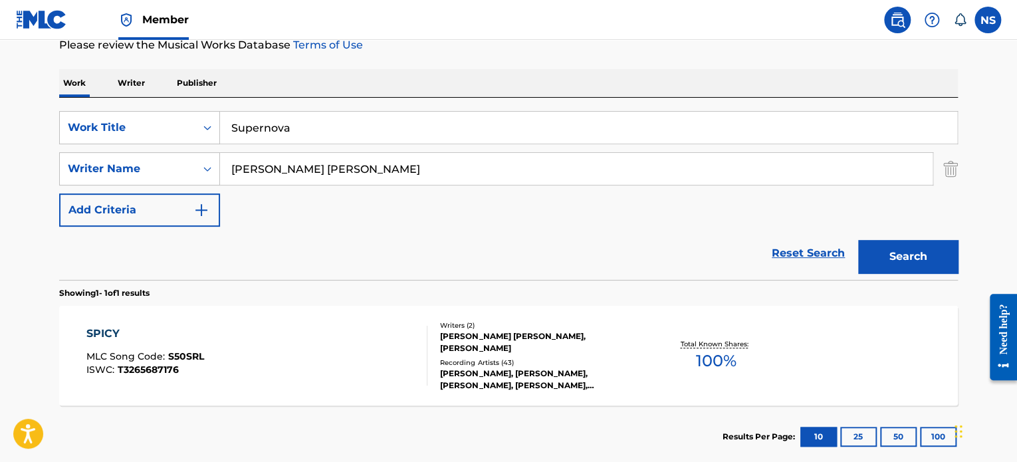
click at [906, 269] on button "Search" at bounding box center [908, 256] width 100 height 33
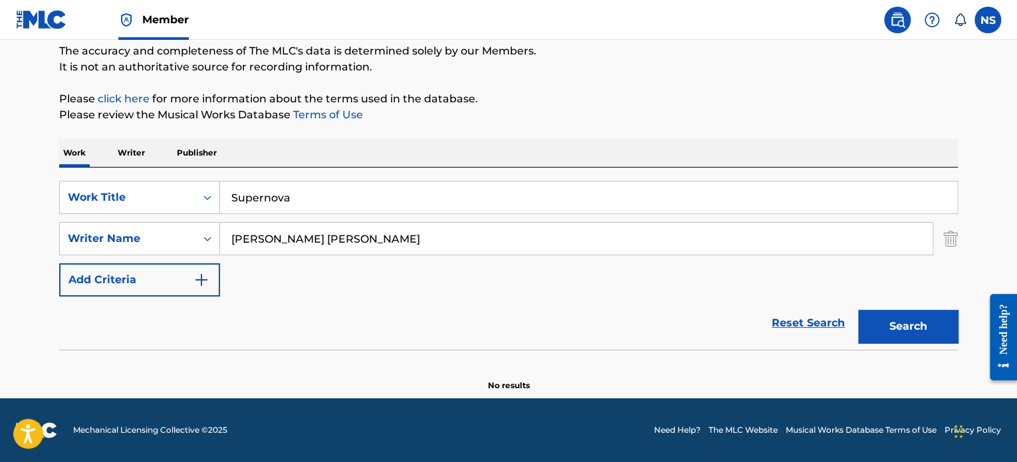
scroll to position [114, 0]
click at [426, 248] on input "[PERSON_NAME] [PERSON_NAME]" at bounding box center [576, 239] width 713 height 32
click at [302, 239] on input "[PERSON_NAME] [PERSON_NAME]" at bounding box center [576, 239] width 713 height 32
type input "[PERSON_NAME]"
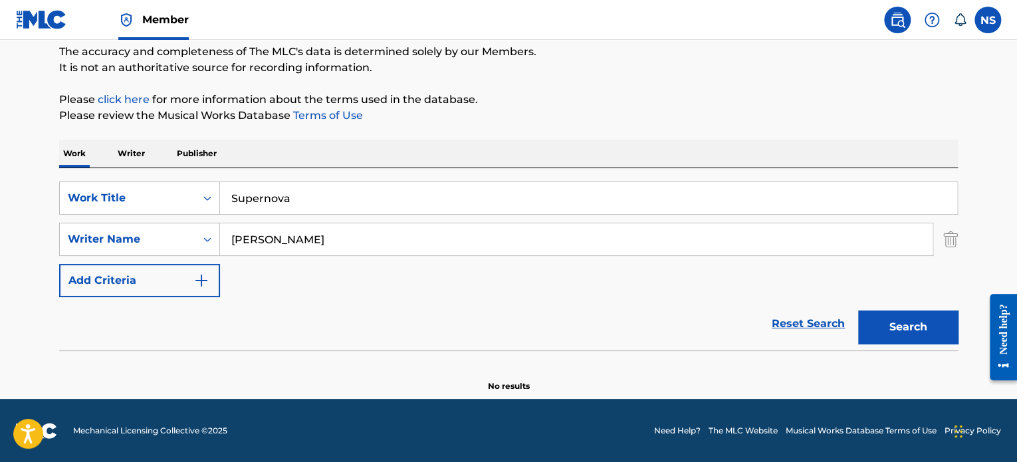
click at [934, 327] on button "Search" at bounding box center [908, 327] width 100 height 33
drag, startPoint x: 324, startPoint y: 241, endPoint x: 144, endPoint y: 234, distance: 179.7
click at [147, 238] on div "SearchWithCriteriafaa854fc-e4b6-4b99-b08d-fea33a27960b Writer Name JULIA COLE" at bounding box center [508, 239] width 899 height 33
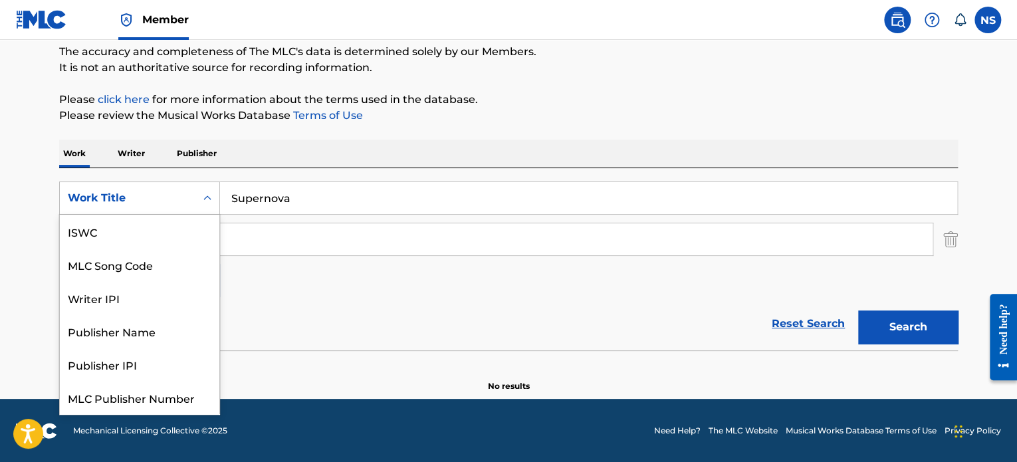
scroll to position [33, 0]
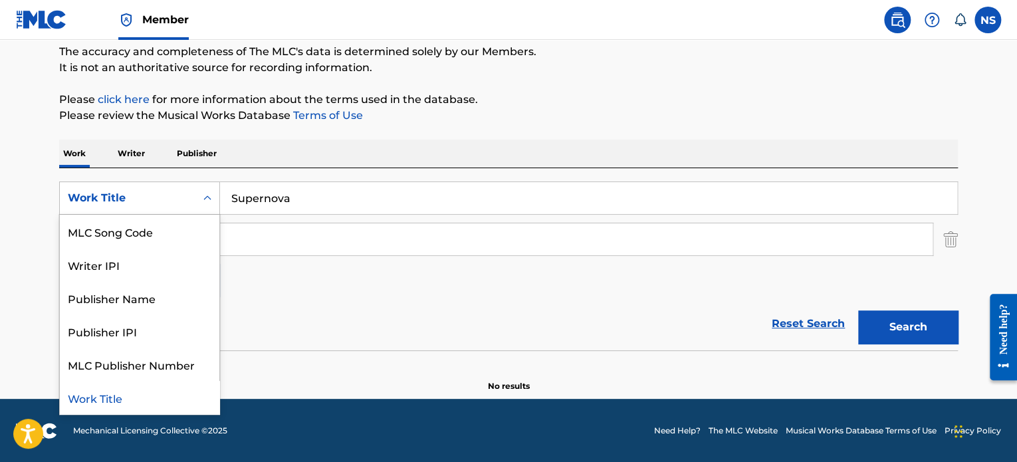
click at [170, 200] on div "Work Title" at bounding box center [128, 198] width 120 height 16
click at [140, 297] on div "Publisher Name" at bounding box center [140, 297] width 160 height 33
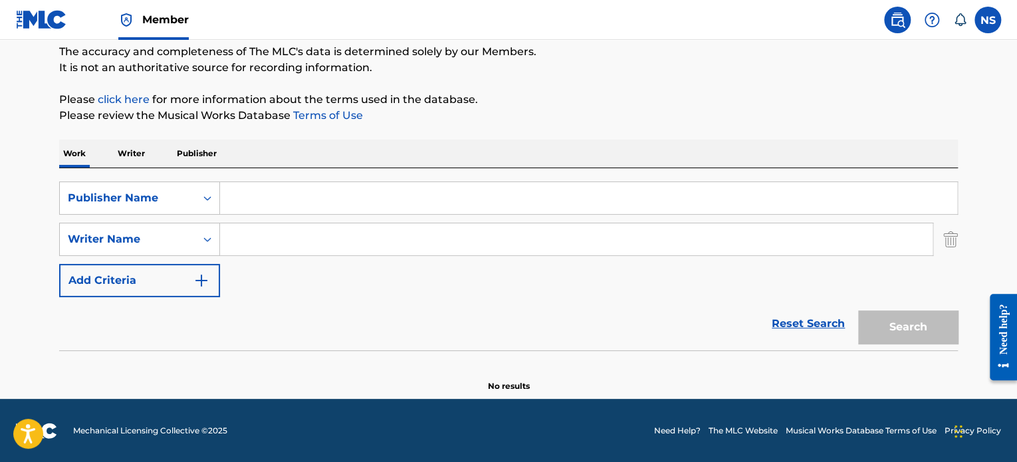
click at [295, 197] on input "Search Form" at bounding box center [588, 198] width 737 height 32
paste input "444 SONGS PUBLISHING"
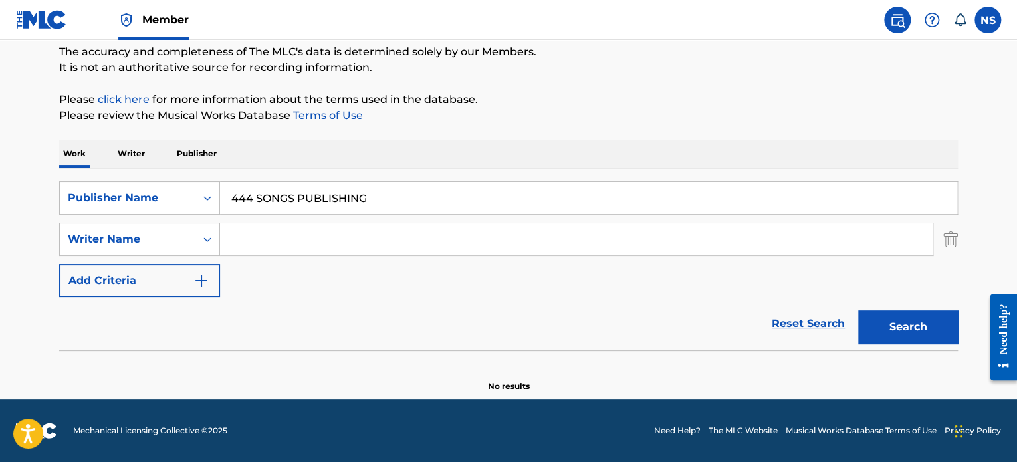
type input "444 SONGS PUBLISHING"
click at [896, 315] on button "Search" at bounding box center [908, 327] width 100 height 33
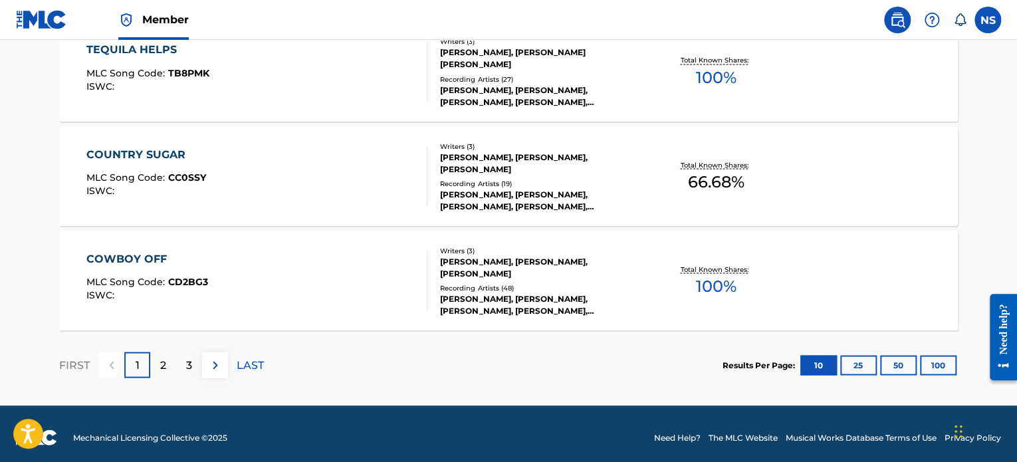
scroll to position [1206, 0]
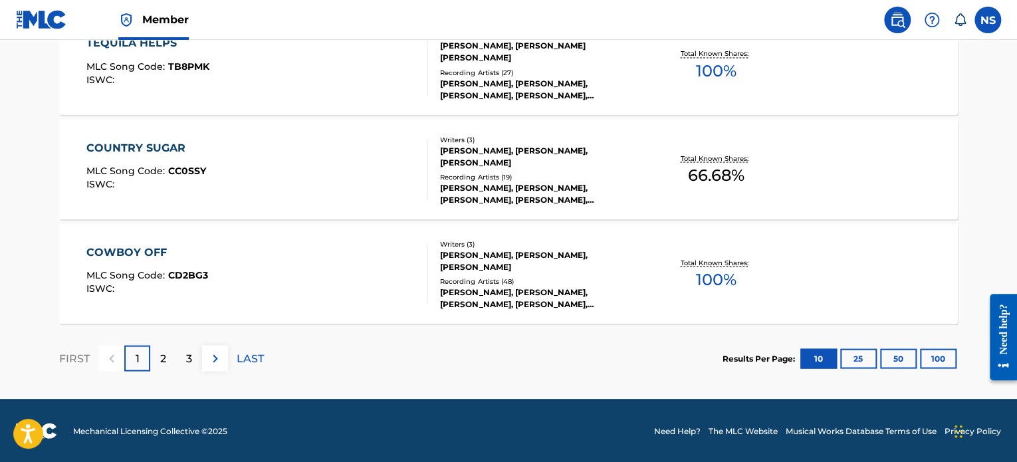
click at [162, 356] on p "2" at bounding box center [163, 358] width 6 height 16
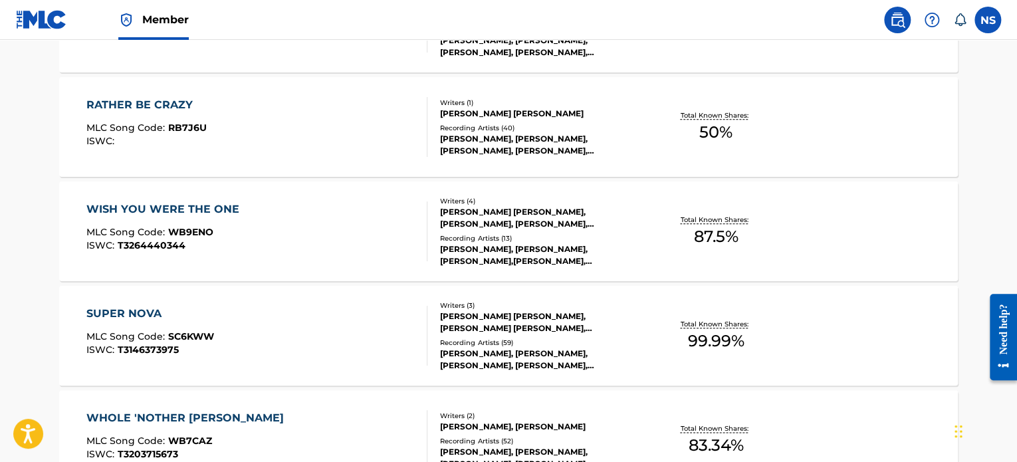
scroll to position [608, 0]
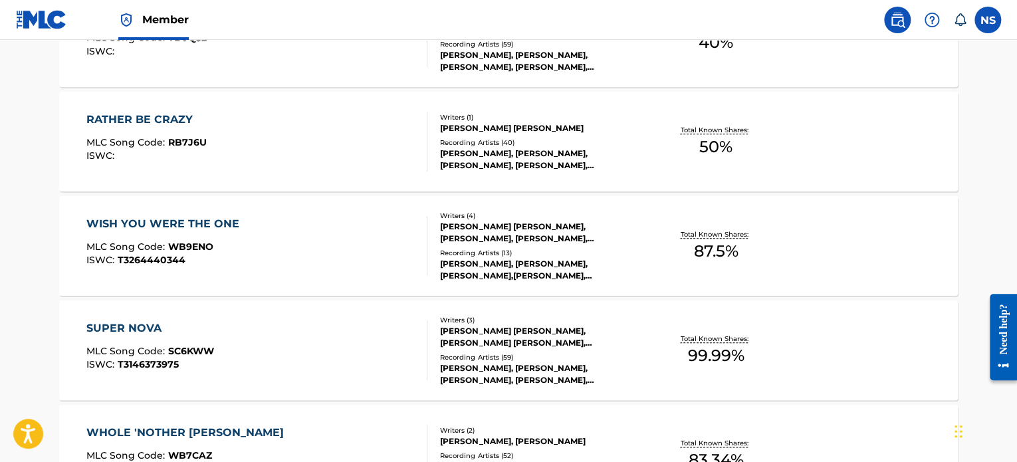
click at [114, 327] on div "SUPER NOVA" at bounding box center [150, 329] width 128 height 16
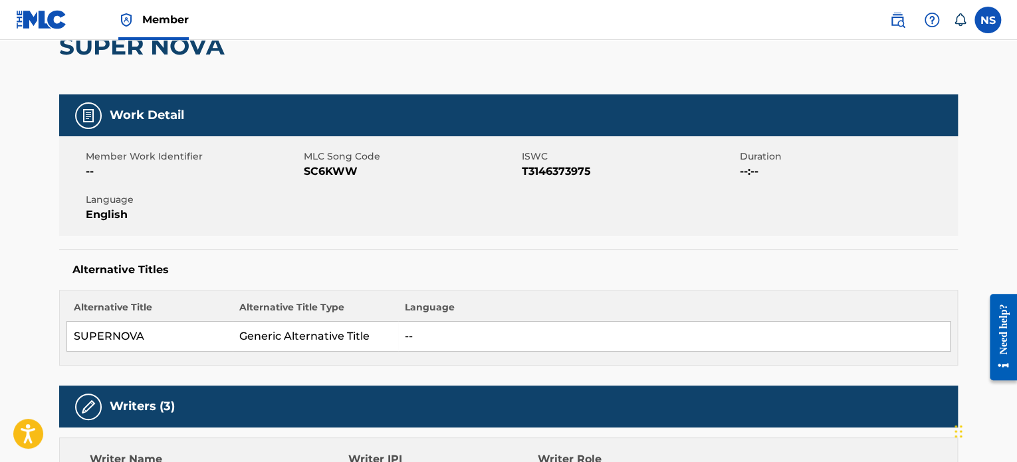
scroll to position [133, 0]
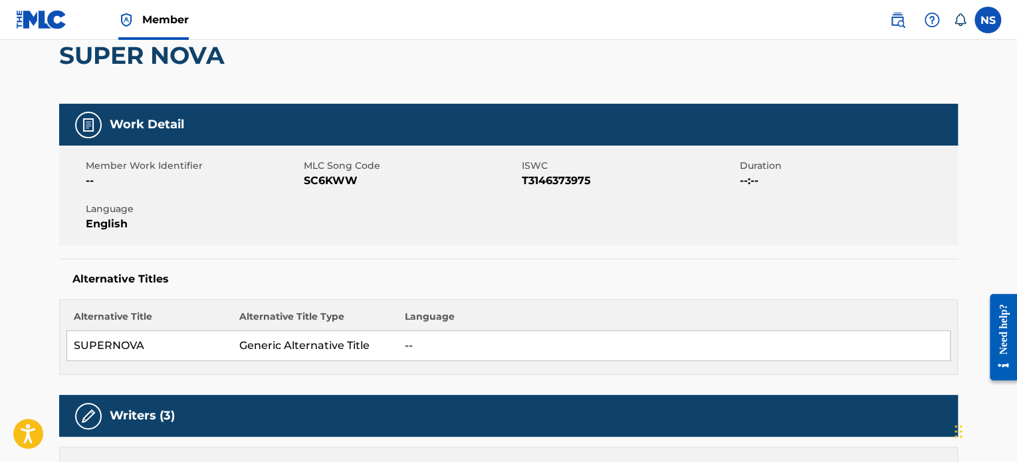
click at [324, 181] on span "SC6KWW" at bounding box center [411, 181] width 215 height 16
copy span "SC6KWW"
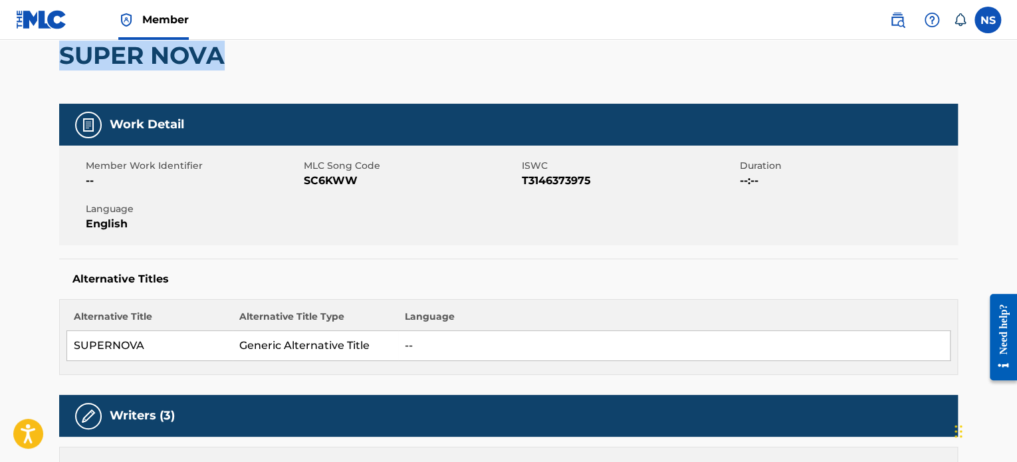
drag, startPoint x: 233, startPoint y: 55, endPoint x: 59, endPoint y: 59, distance: 174.3
click at [59, 59] on div "SUPER NOVA" at bounding box center [508, 55] width 899 height 97
copy h2 "SUPER NOVA"
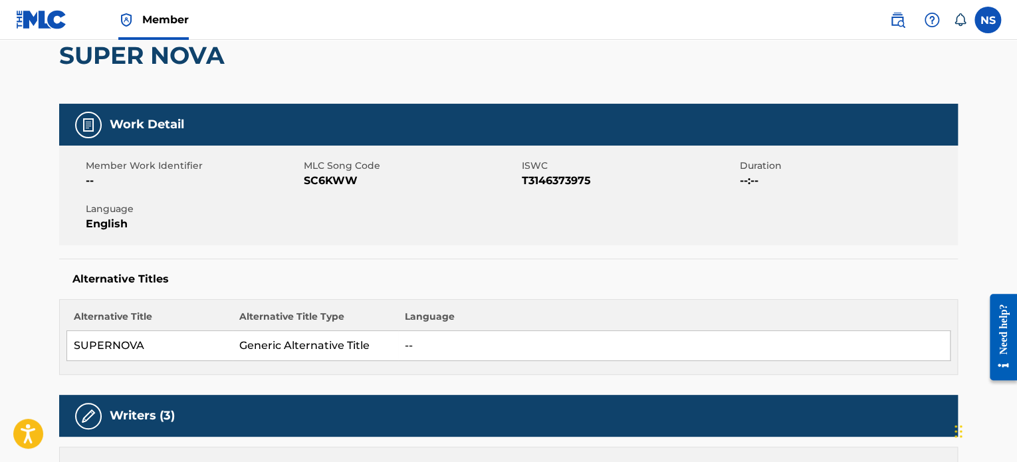
click at [314, 184] on span "SC6KWW" at bounding box center [411, 181] width 215 height 16
copy span "SC6KWW"
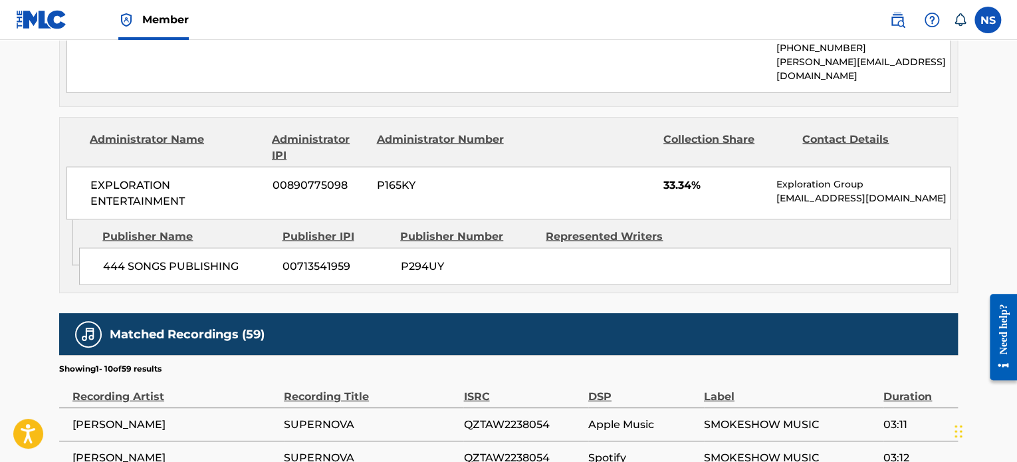
scroll to position [1263, 0]
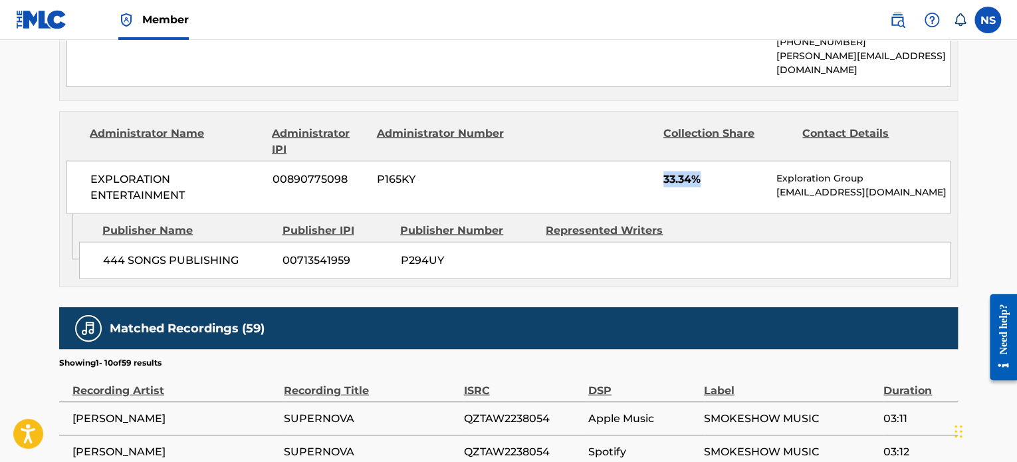
drag, startPoint x: 710, startPoint y: 146, endPoint x: 660, endPoint y: 146, distance: 50.5
click at [660, 160] on div "EXPLORATION ENTERTAINMENT 00890775098 P165KY 33.34% Exploration Group support@e…" at bounding box center [508, 186] width 884 height 53
copy span "33.34%"
click at [700, 164] on div "EXPLORATION ENTERTAINMENT 00890775098 P165KY 33.34% Exploration Group support@e…" at bounding box center [508, 186] width 884 height 53
click at [684, 162] on div "EXPLORATION ENTERTAINMENT 00890775098 P165KY 33.34% Exploration Group support@e…" at bounding box center [508, 186] width 884 height 53
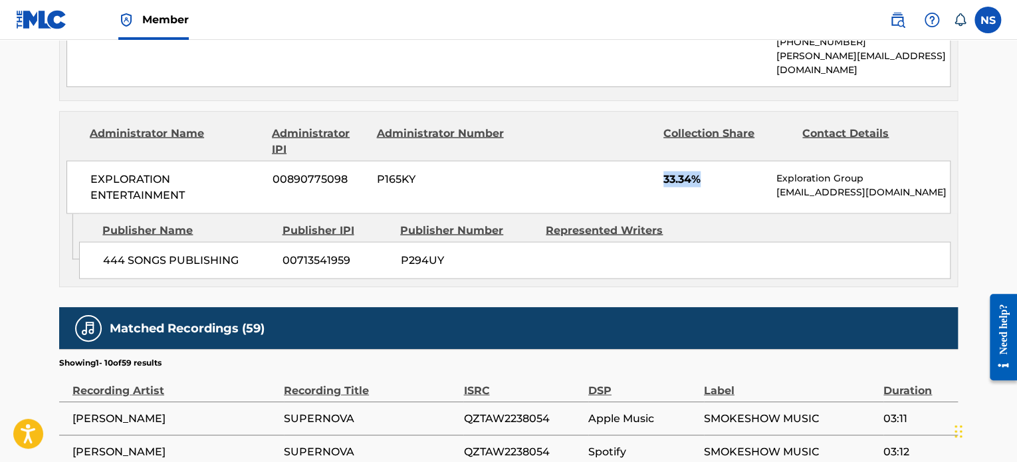
drag, startPoint x: 705, startPoint y: 146, endPoint x: 657, endPoint y: 146, distance: 47.9
click at [657, 160] on div "EXPLORATION ENTERTAINMENT 00890775098 P165KY 33.34% Exploration Group support@e…" at bounding box center [508, 186] width 884 height 53
copy span "33.34%"
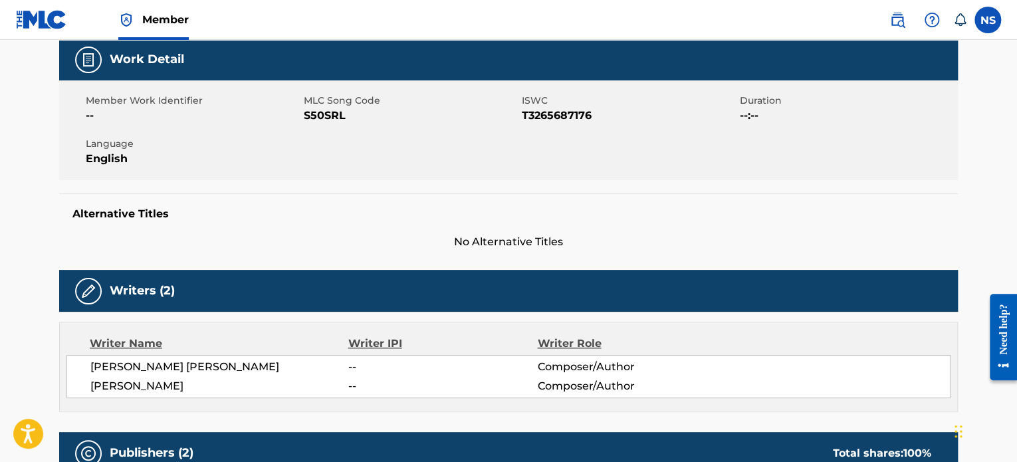
scroll to position [199, 0]
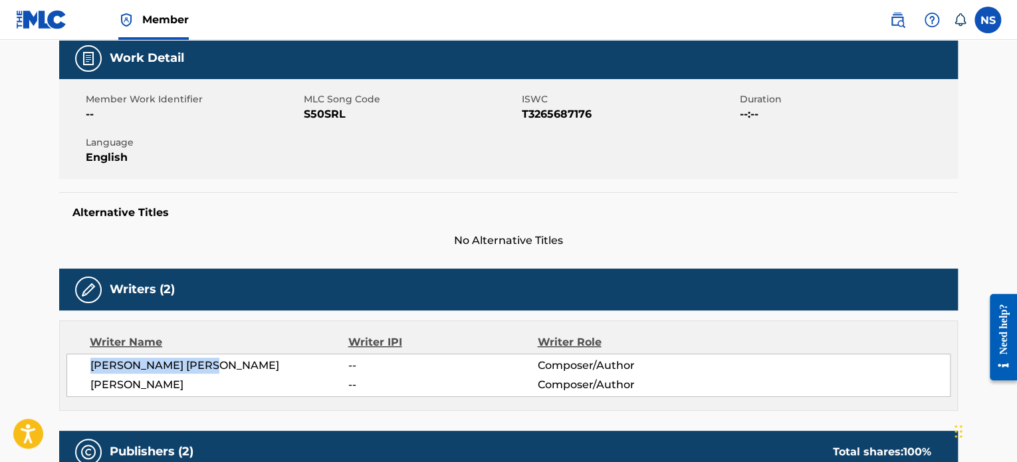
drag, startPoint x: 227, startPoint y: 365, endPoint x: 74, endPoint y: 363, distance: 153.0
click at [74, 363] on div "[PERSON_NAME] [PERSON_NAME] -- Composer/Author [PERSON_NAME] -- Composer/Author" at bounding box center [508, 375] width 884 height 43
copy span "[PERSON_NAME] [PERSON_NAME]"
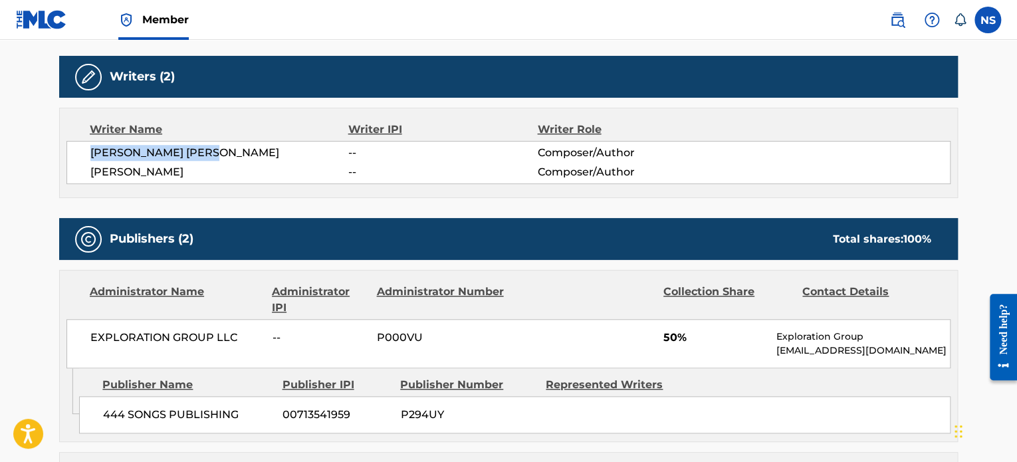
scroll to position [465, 0]
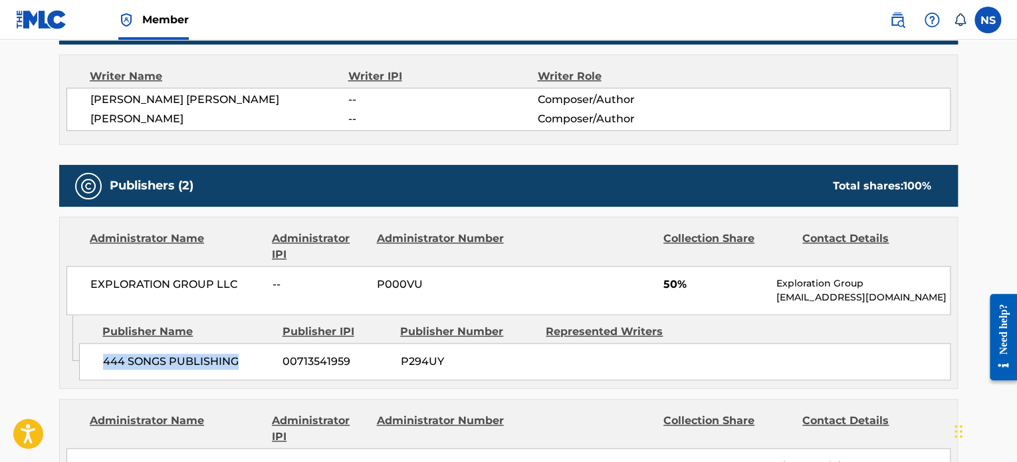
drag, startPoint x: 243, startPoint y: 360, endPoint x: 98, endPoint y: 361, distance: 144.3
click at [97, 362] on div "444 SONGS PUBLISHING 00713541959 P294UY" at bounding box center [515, 361] width 872 height 37
copy span "444 SONGS PUBLISHING"
